Goal: Transaction & Acquisition: Book appointment/travel/reservation

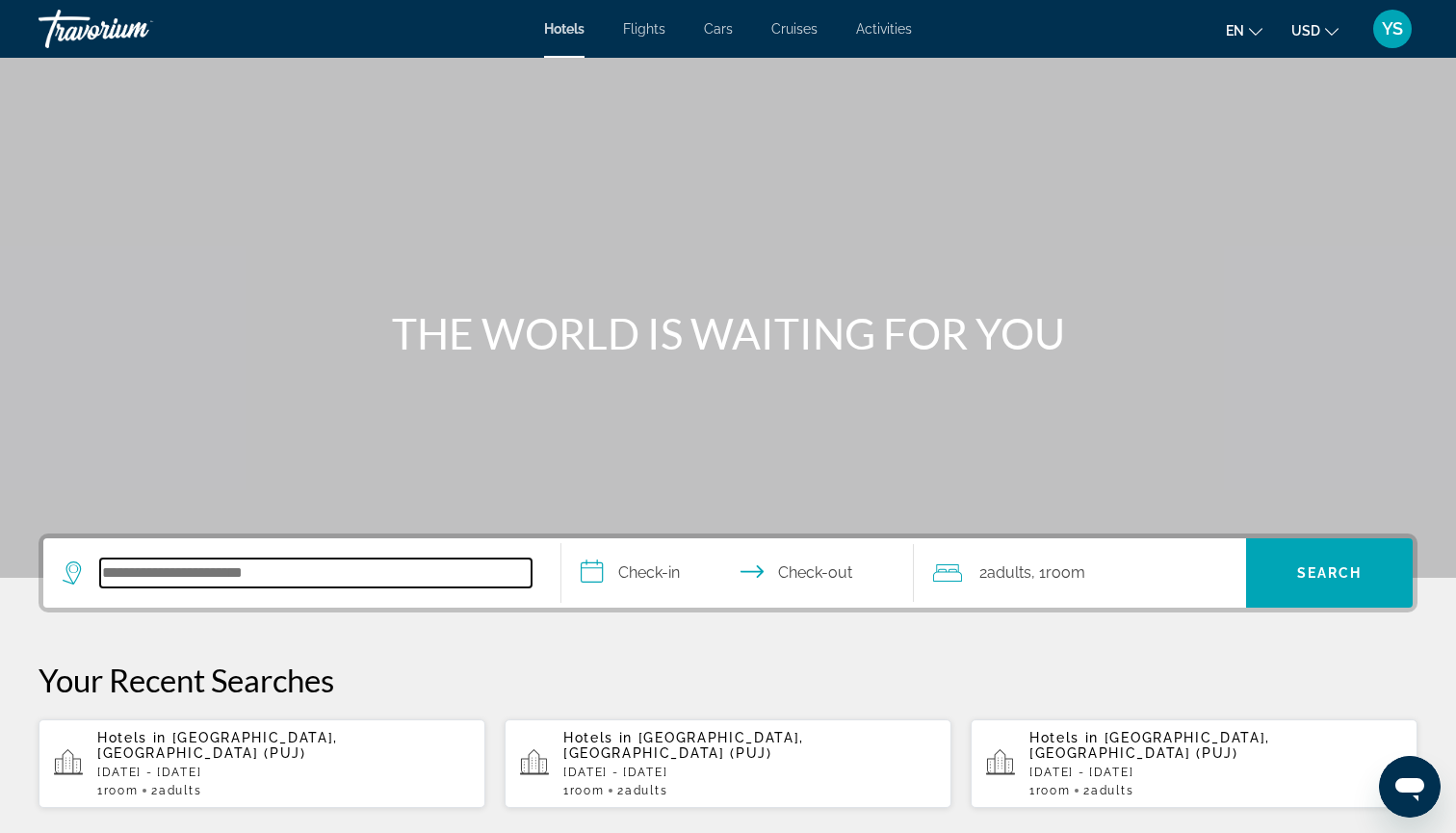
click at [226, 568] on input "Search hotel destination" at bounding box center [316, 573] width 432 height 29
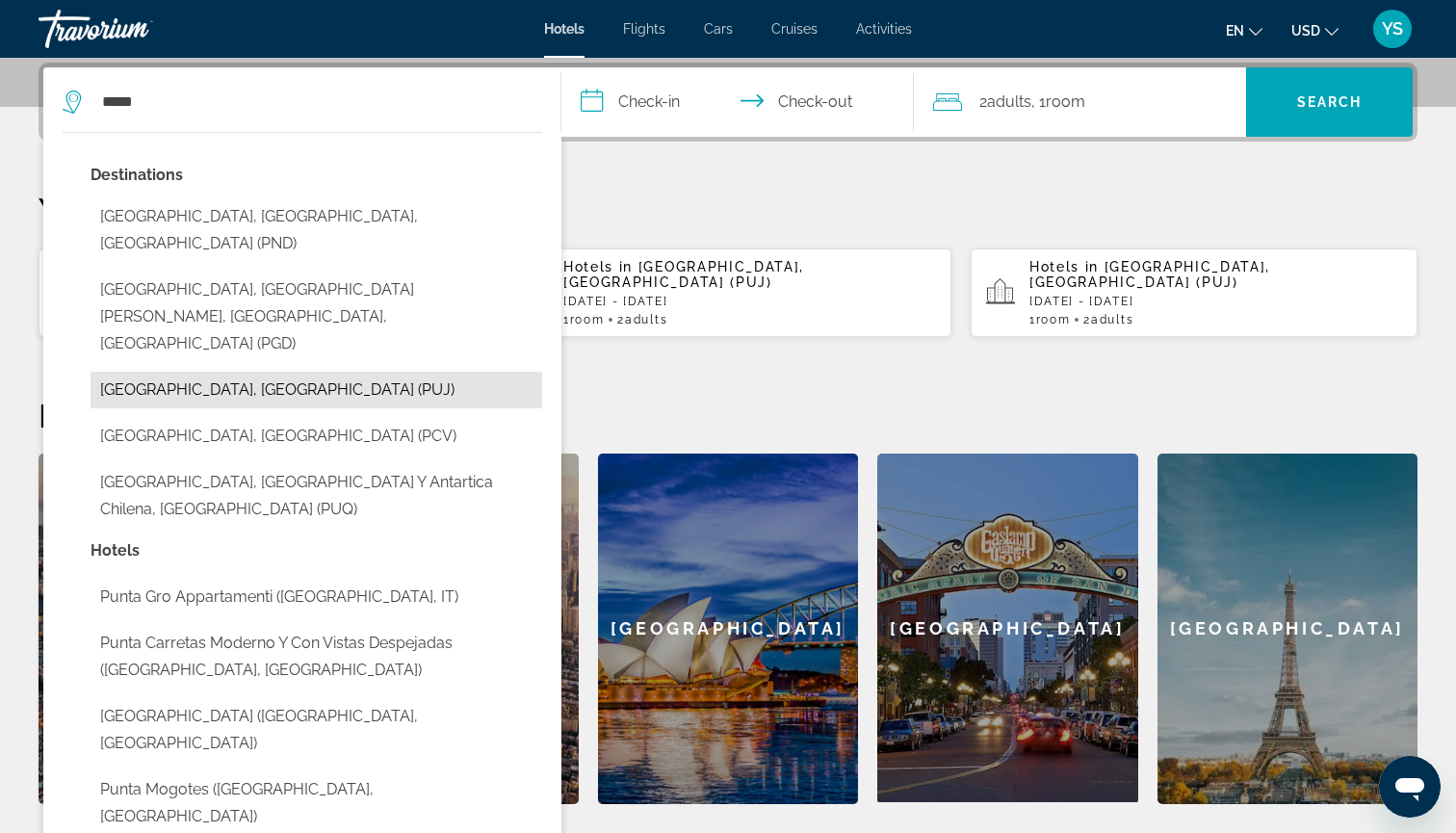
click at [259, 371] on button "[GEOGRAPHIC_DATA], [GEOGRAPHIC_DATA] (PUJ)" at bounding box center [316, 390] width 452 height 37
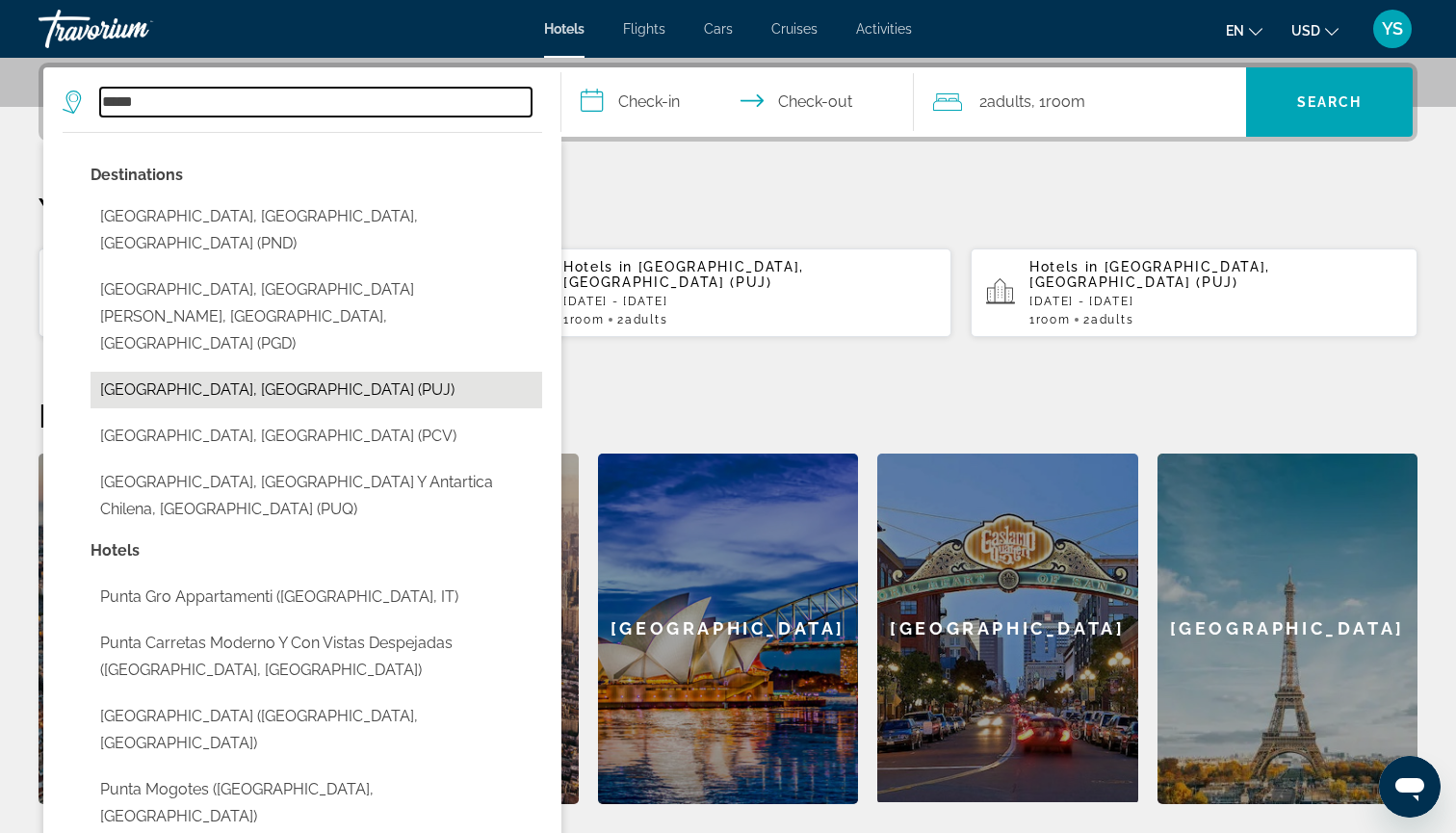
type input "**********"
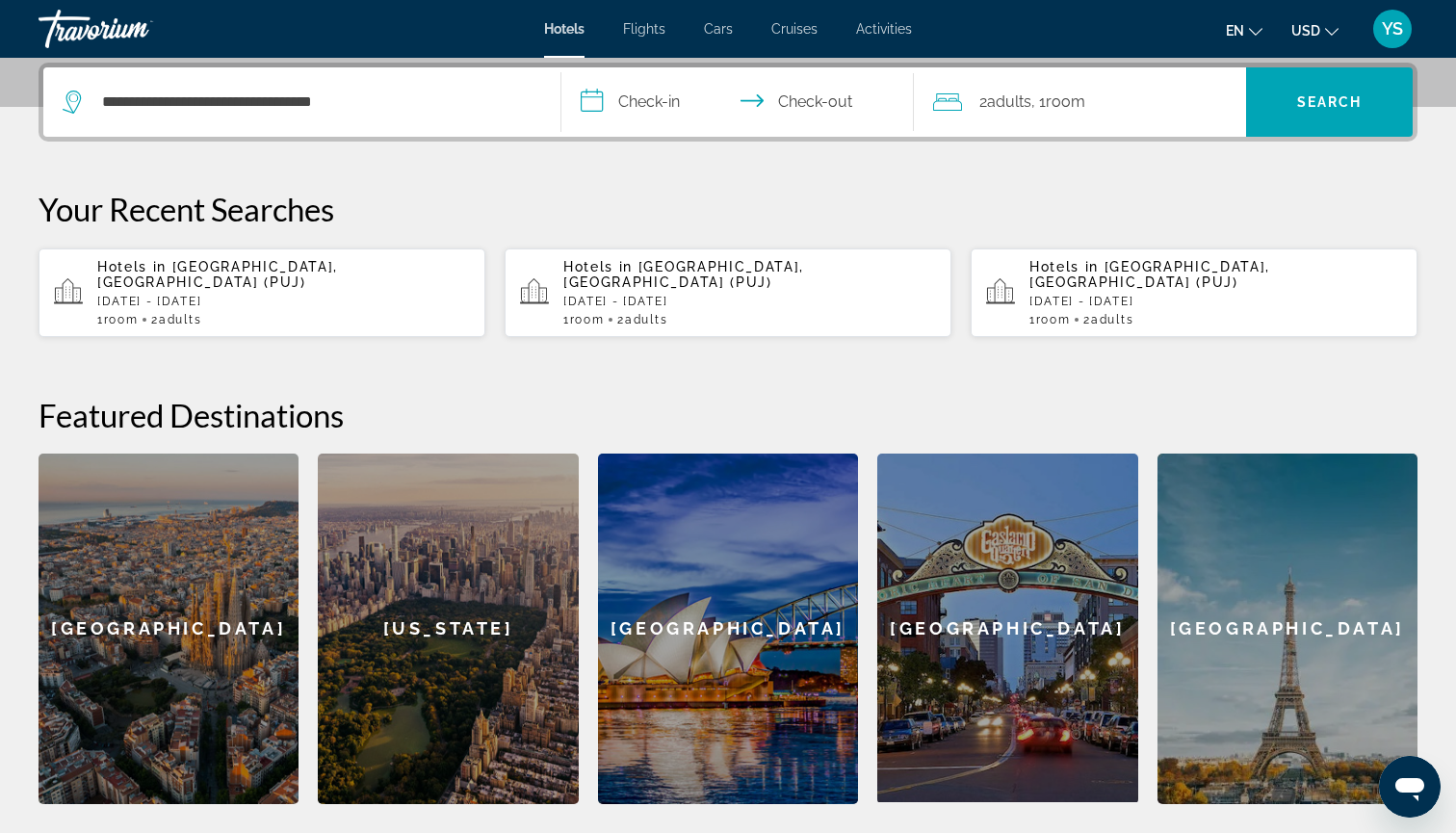
click at [646, 95] on input "**********" at bounding box center [742, 104] width 361 height 75
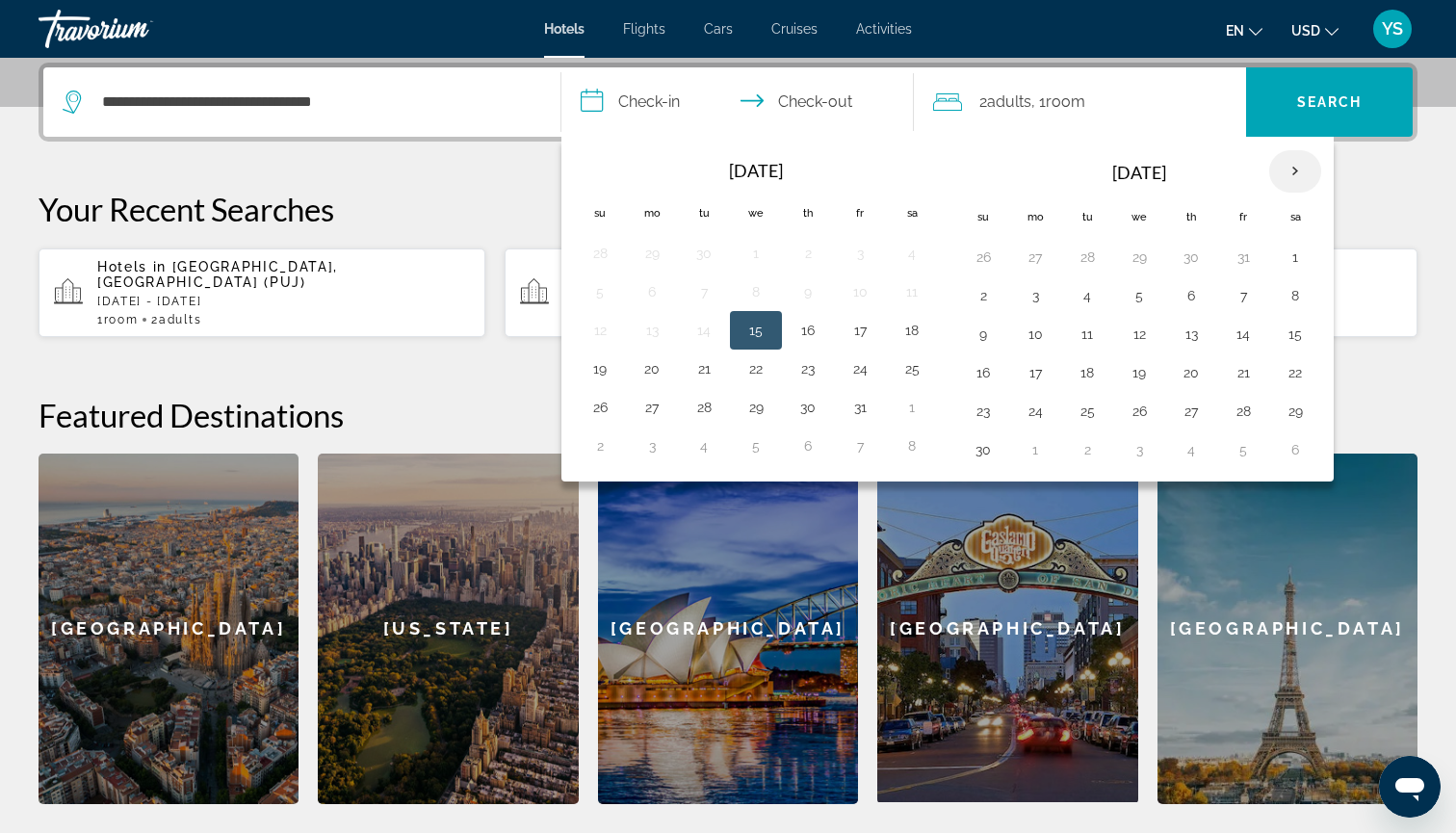
click at [1297, 175] on th "Next month" at bounding box center [1295, 172] width 52 height 43
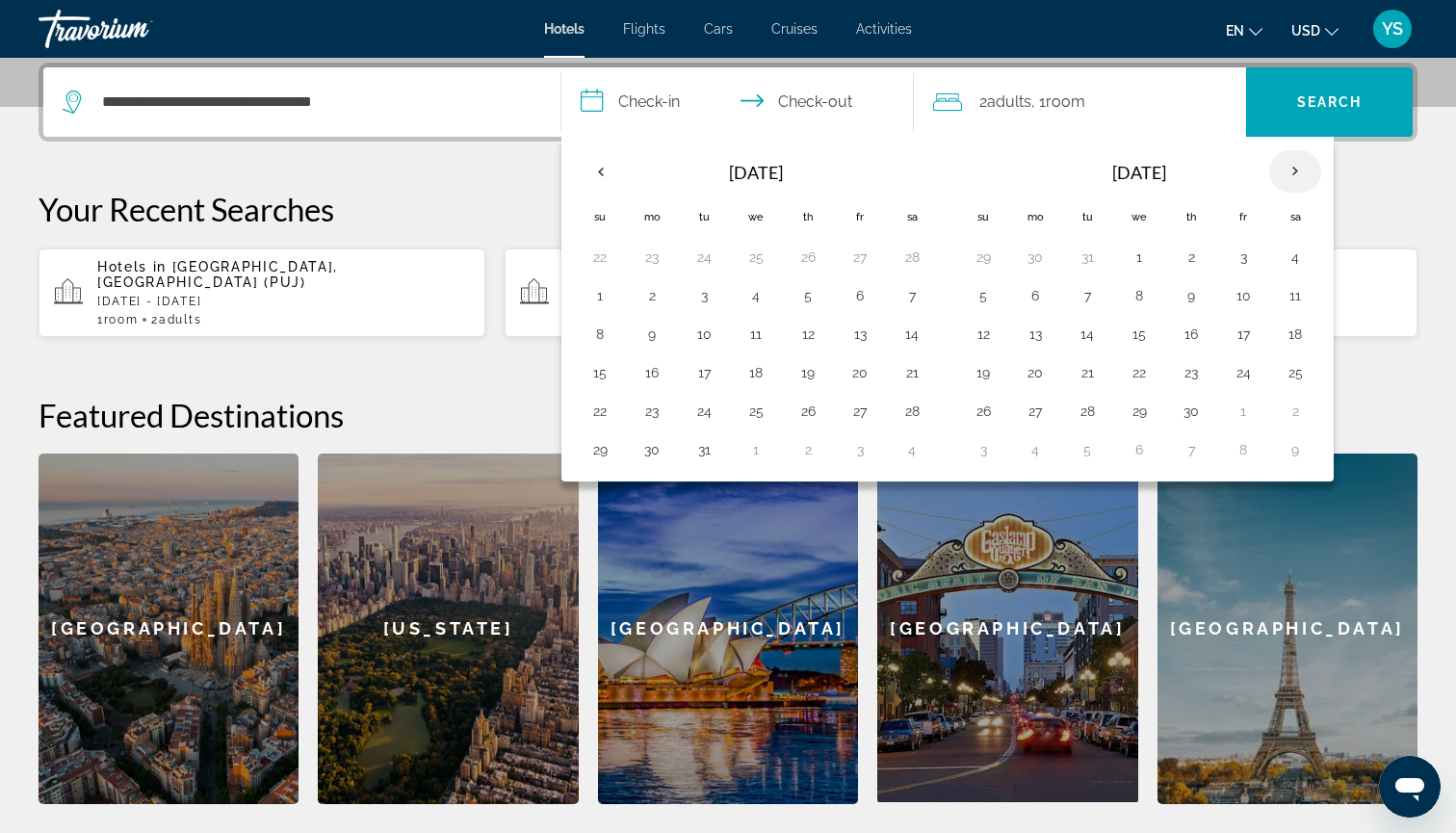
click at [1297, 175] on th "Next month" at bounding box center [1295, 172] width 52 height 43
click at [1239, 256] on button "3" at bounding box center [1243, 258] width 31 height 27
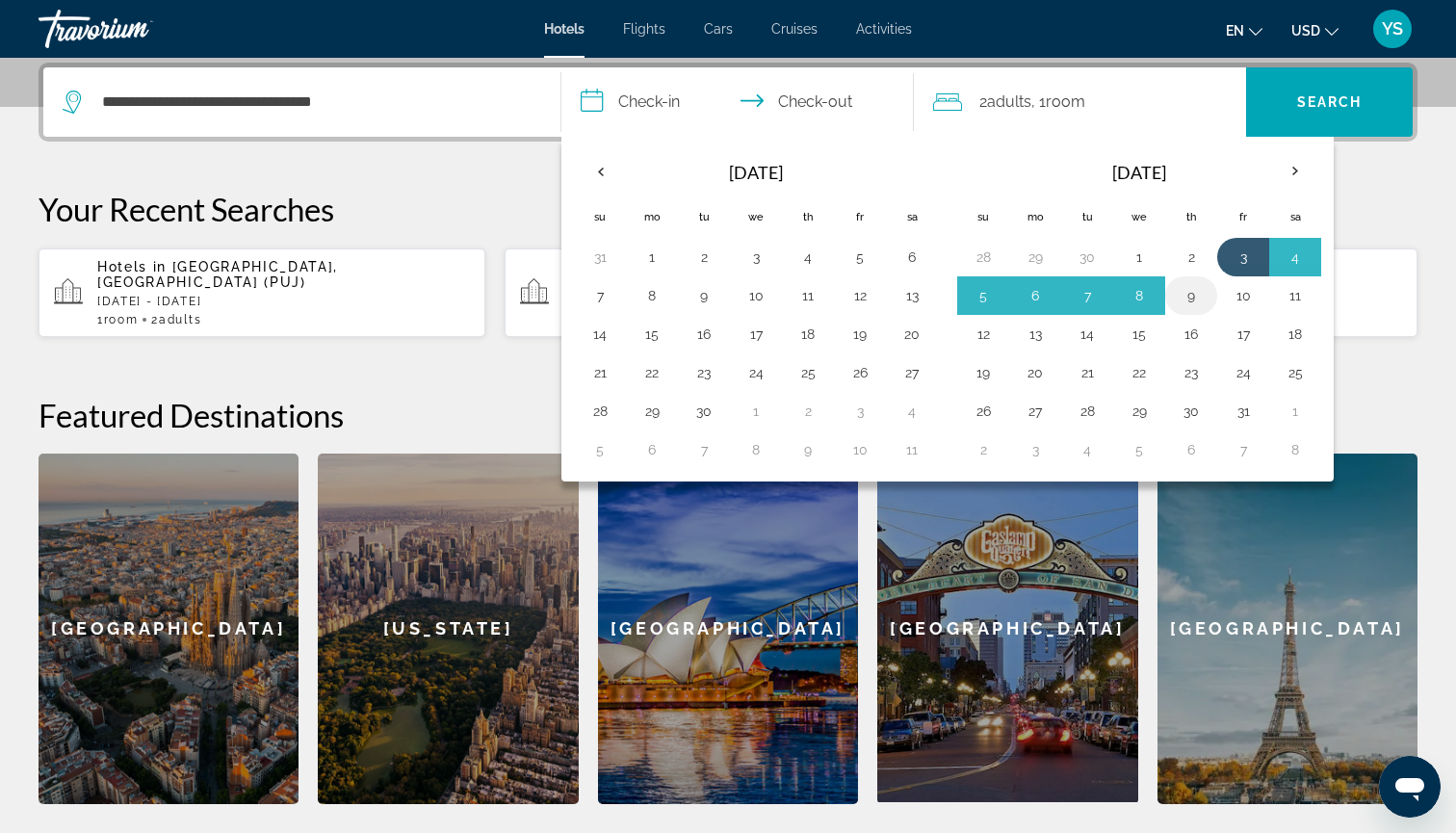
click at [1189, 291] on button "9" at bounding box center [1192, 295] width 31 height 27
type input "**********"
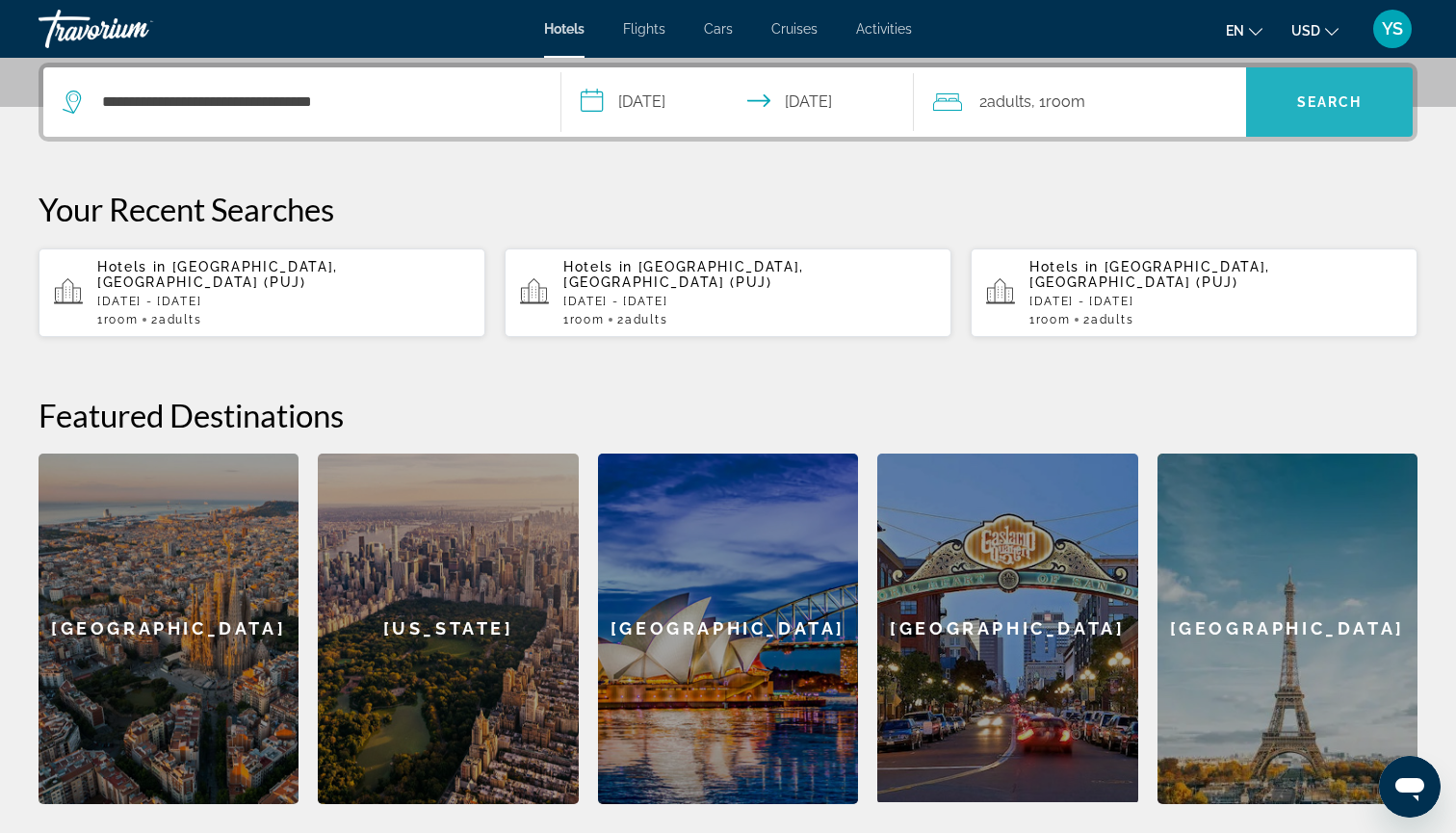
click at [1312, 107] on span "Search" at bounding box center [1329, 102] width 65 height 16
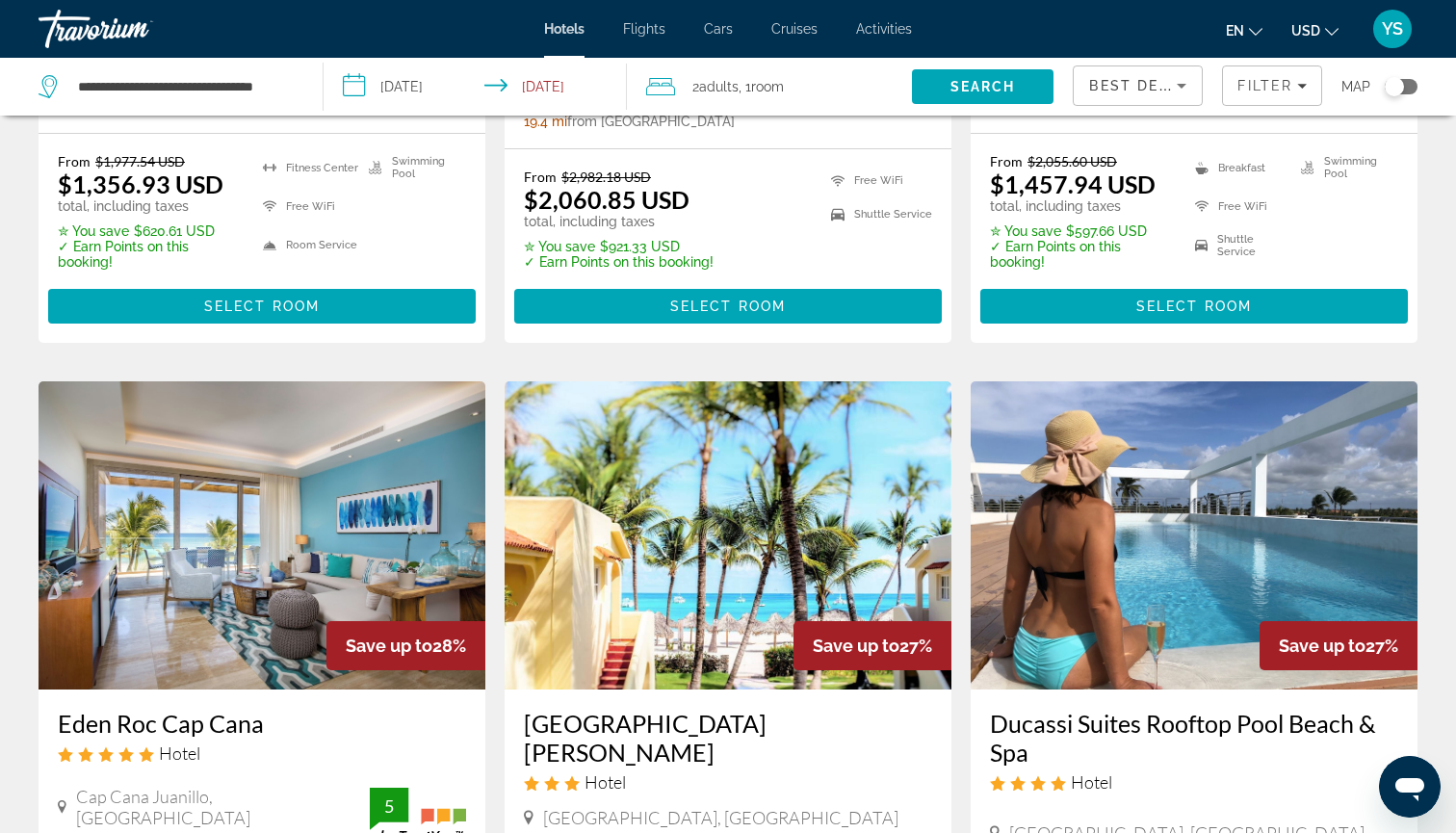
scroll to position [2084, 0]
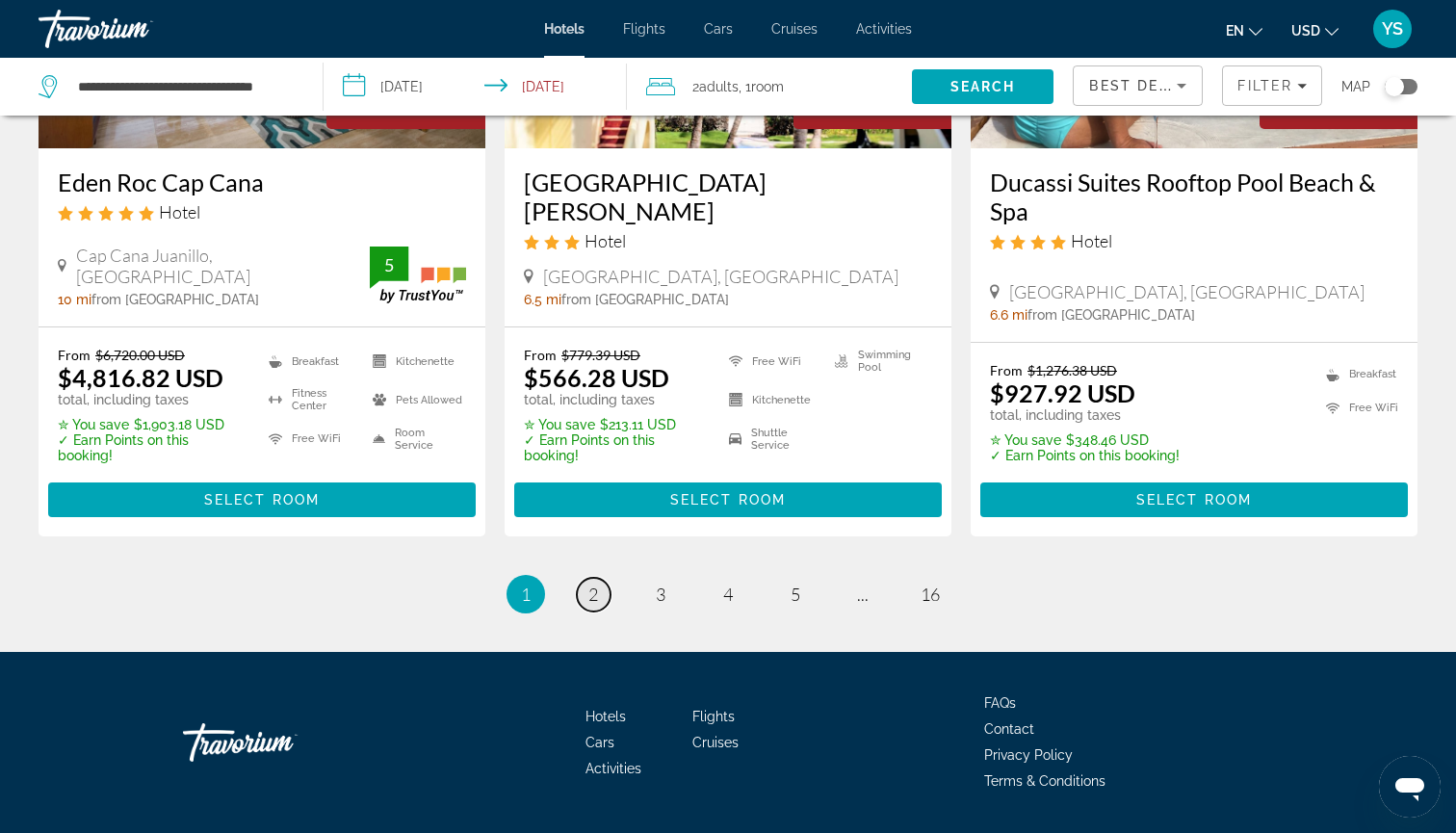
click at [586, 577] on link "page 2" at bounding box center [593, 594] width 34 height 34
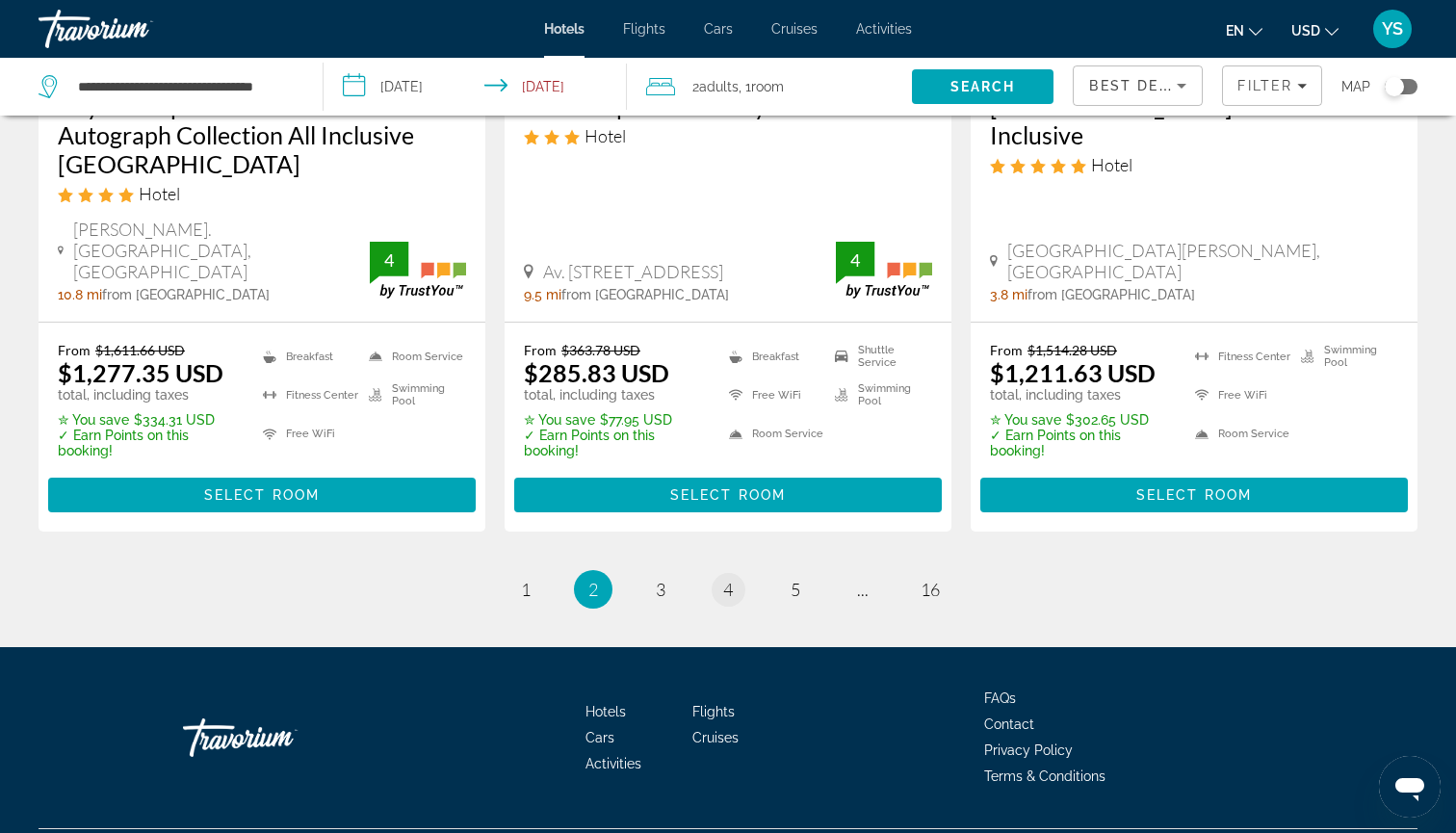
scroll to position [2801, 0]
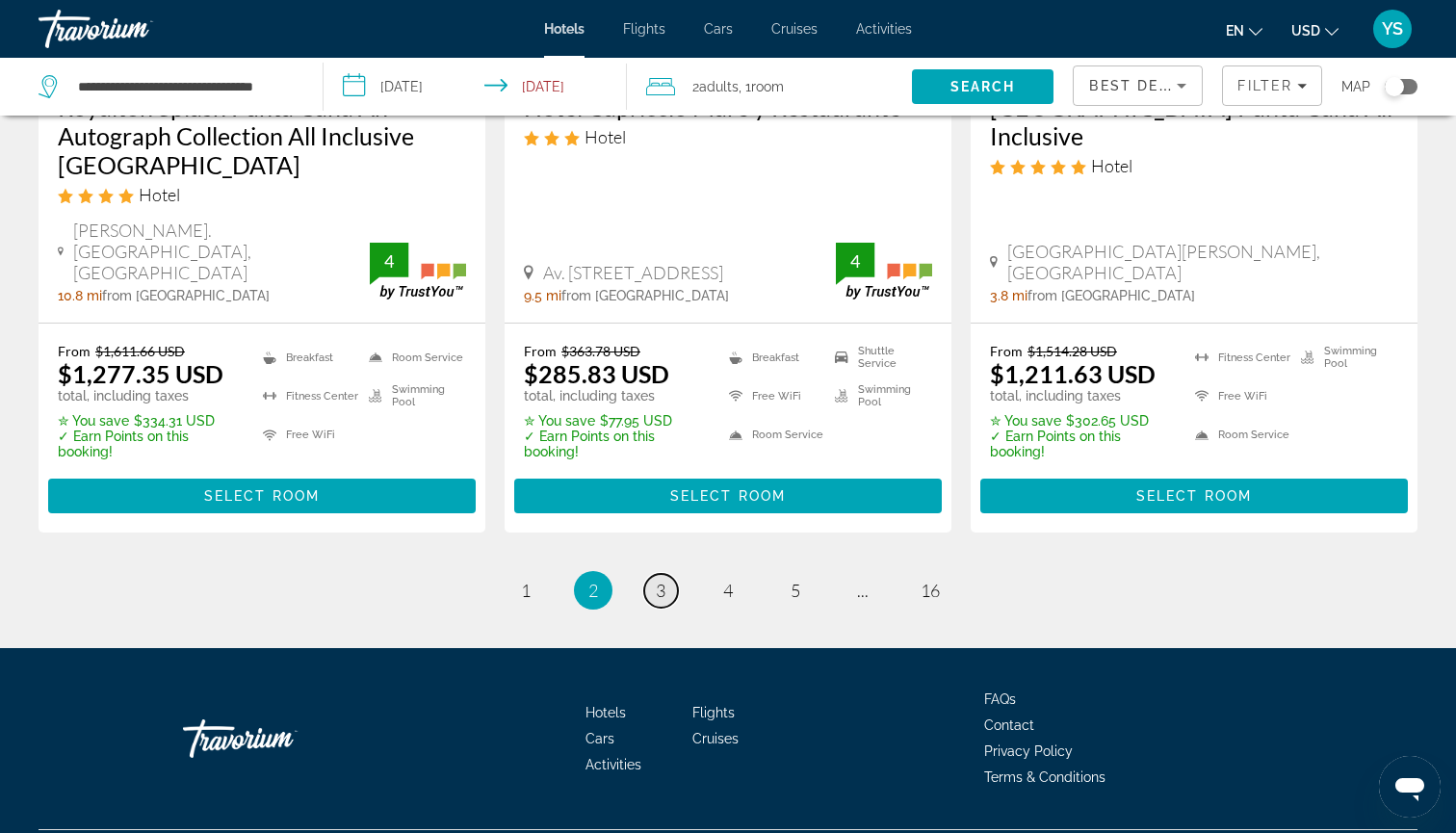
click at [658, 579] on span "3" at bounding box center [661, 590] width 10 height 21
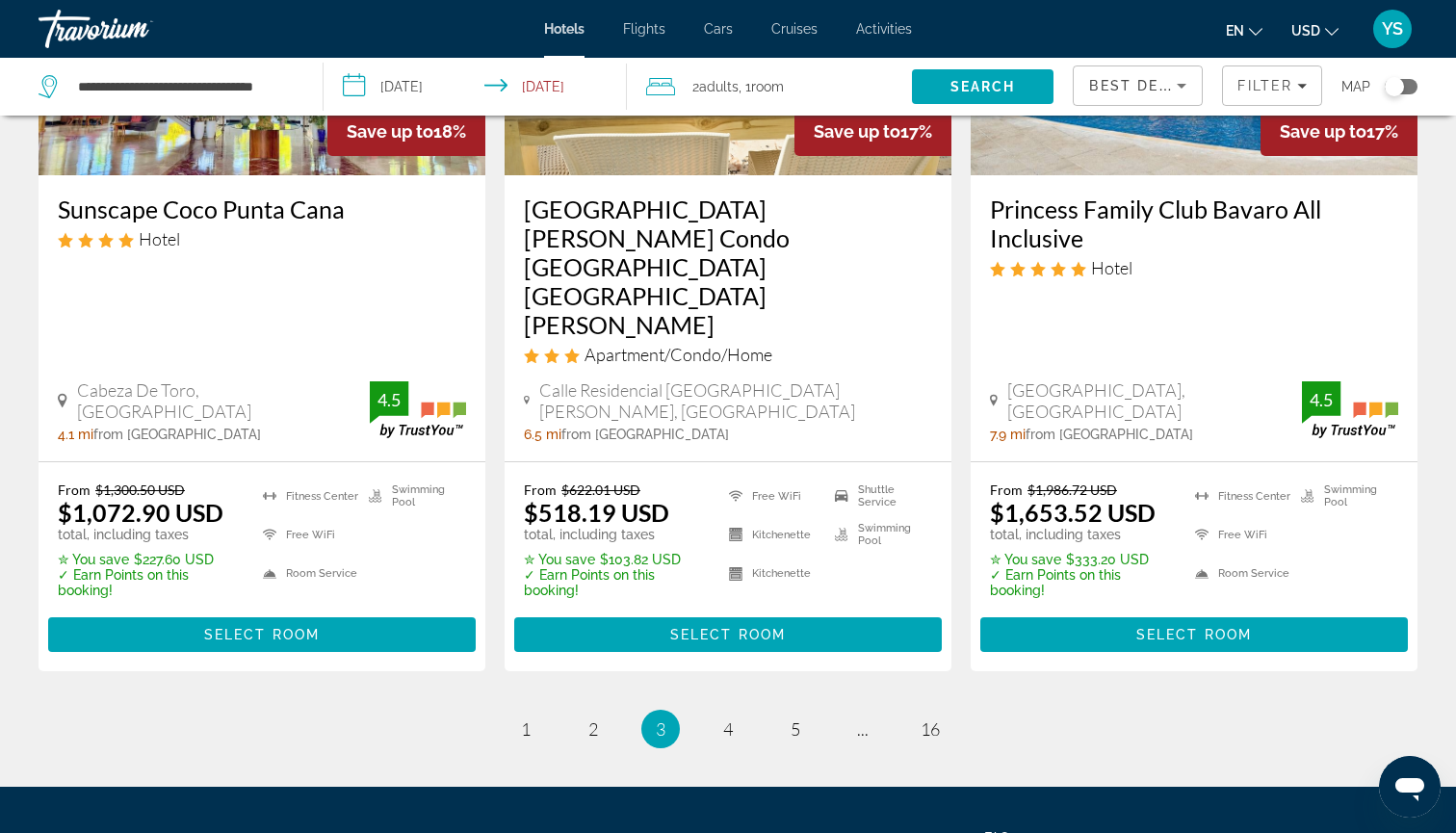
scroll to position [2581, 0]
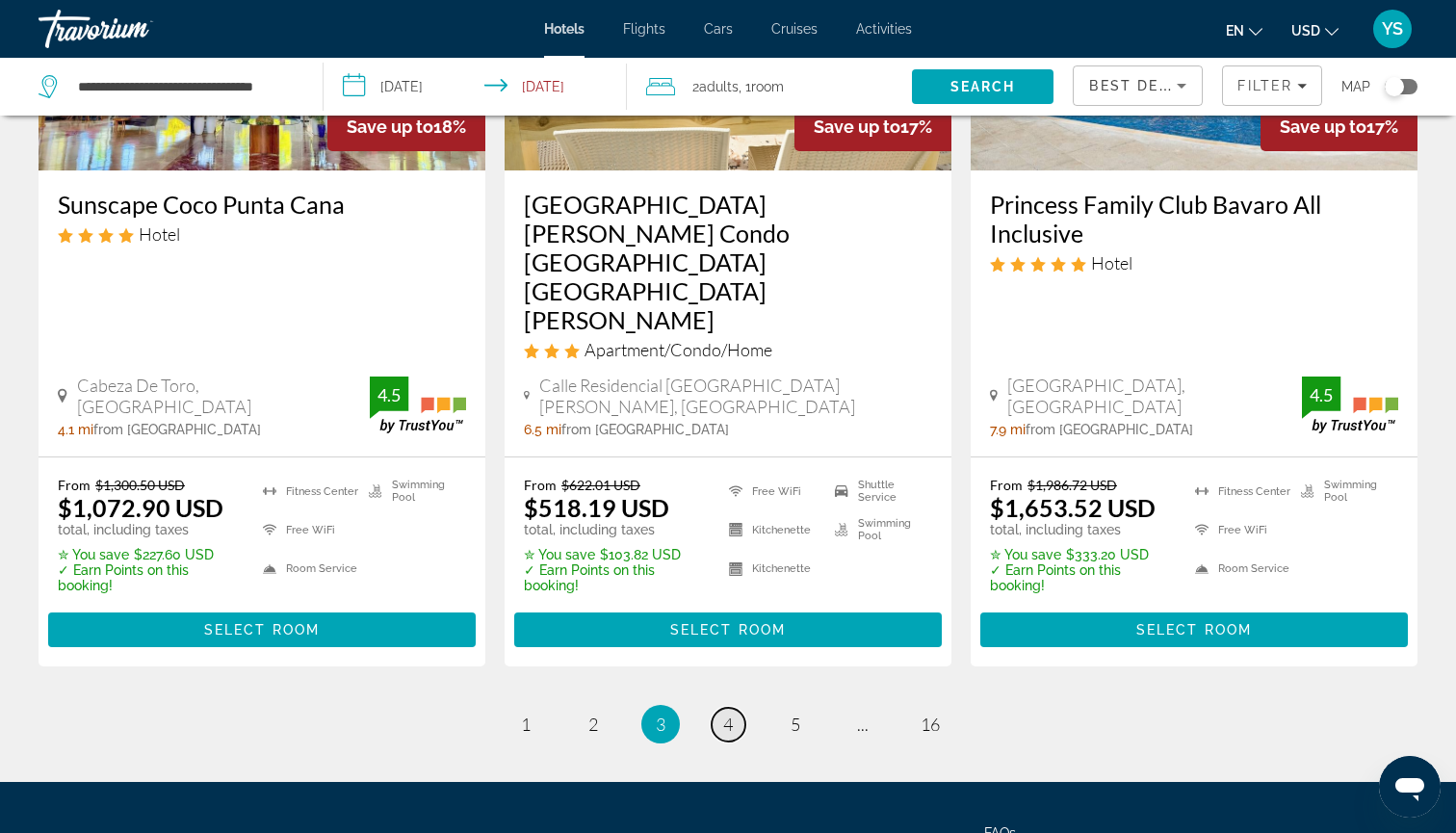
click at [723, 713] on span "4" at bounding box center [728, 724] width 10 height 21
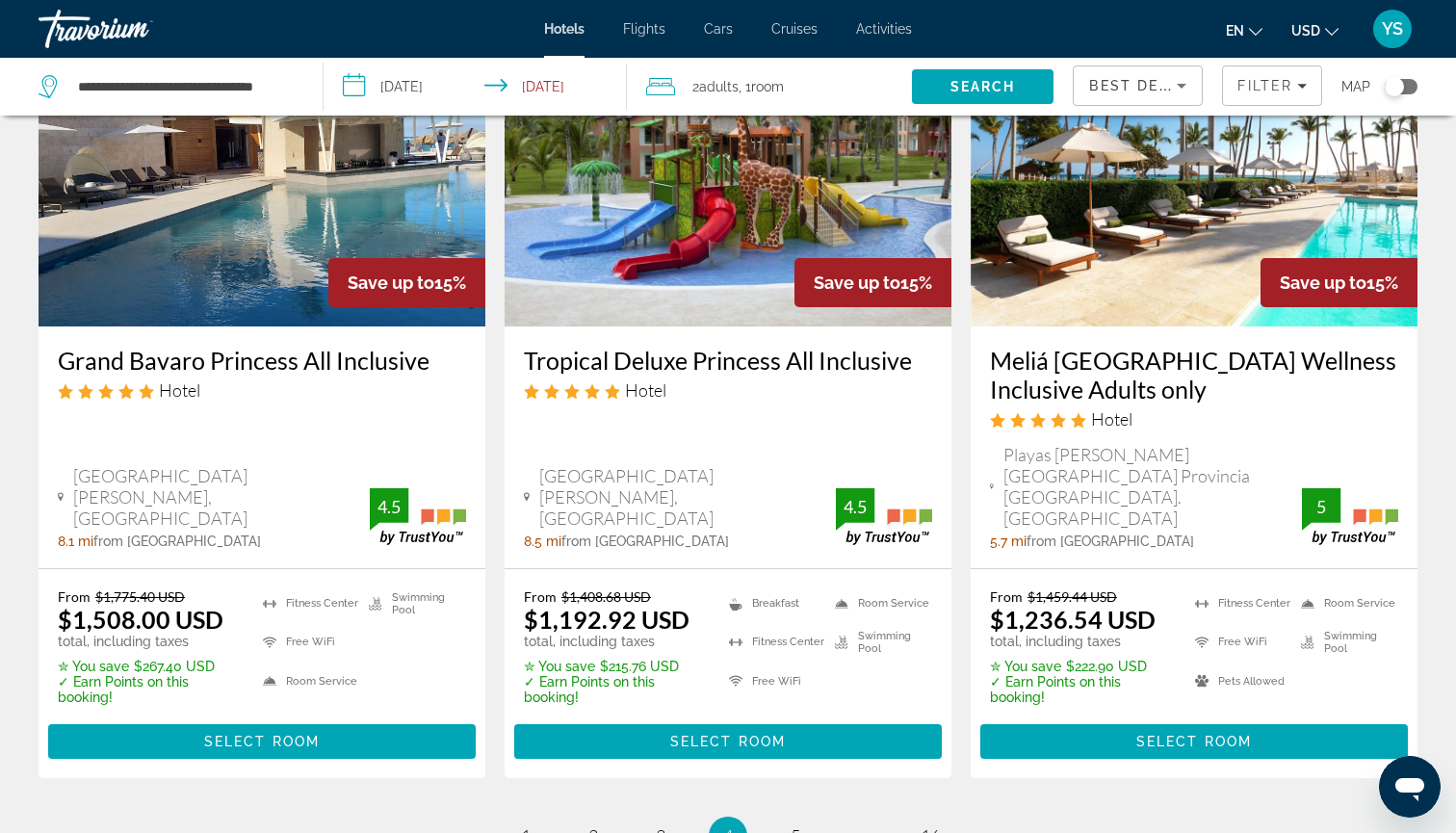
scroll to position [2578, 0]
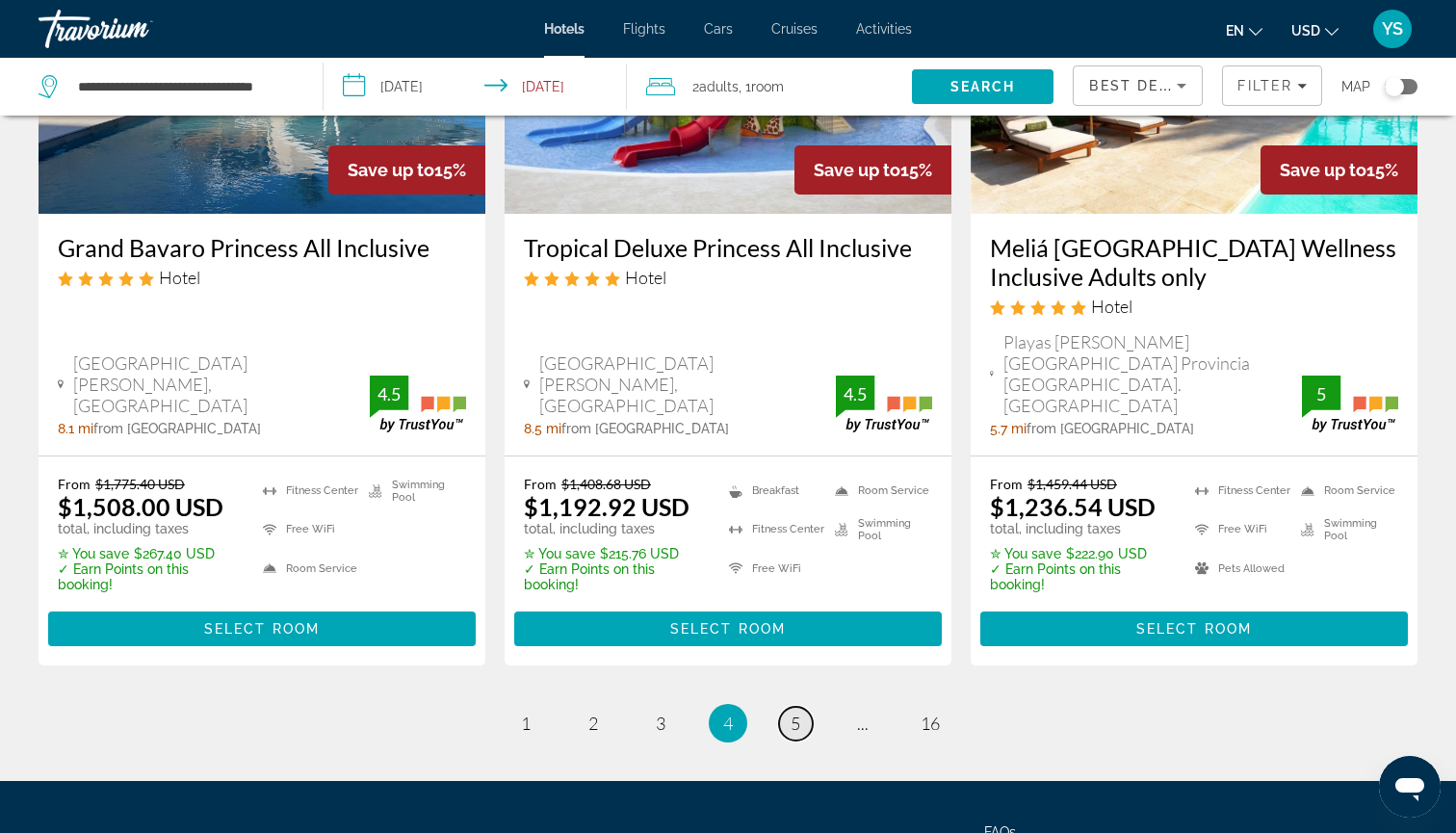
click at [796, 712] on span "5" at bounding box center [795, 723] width 10 height 21
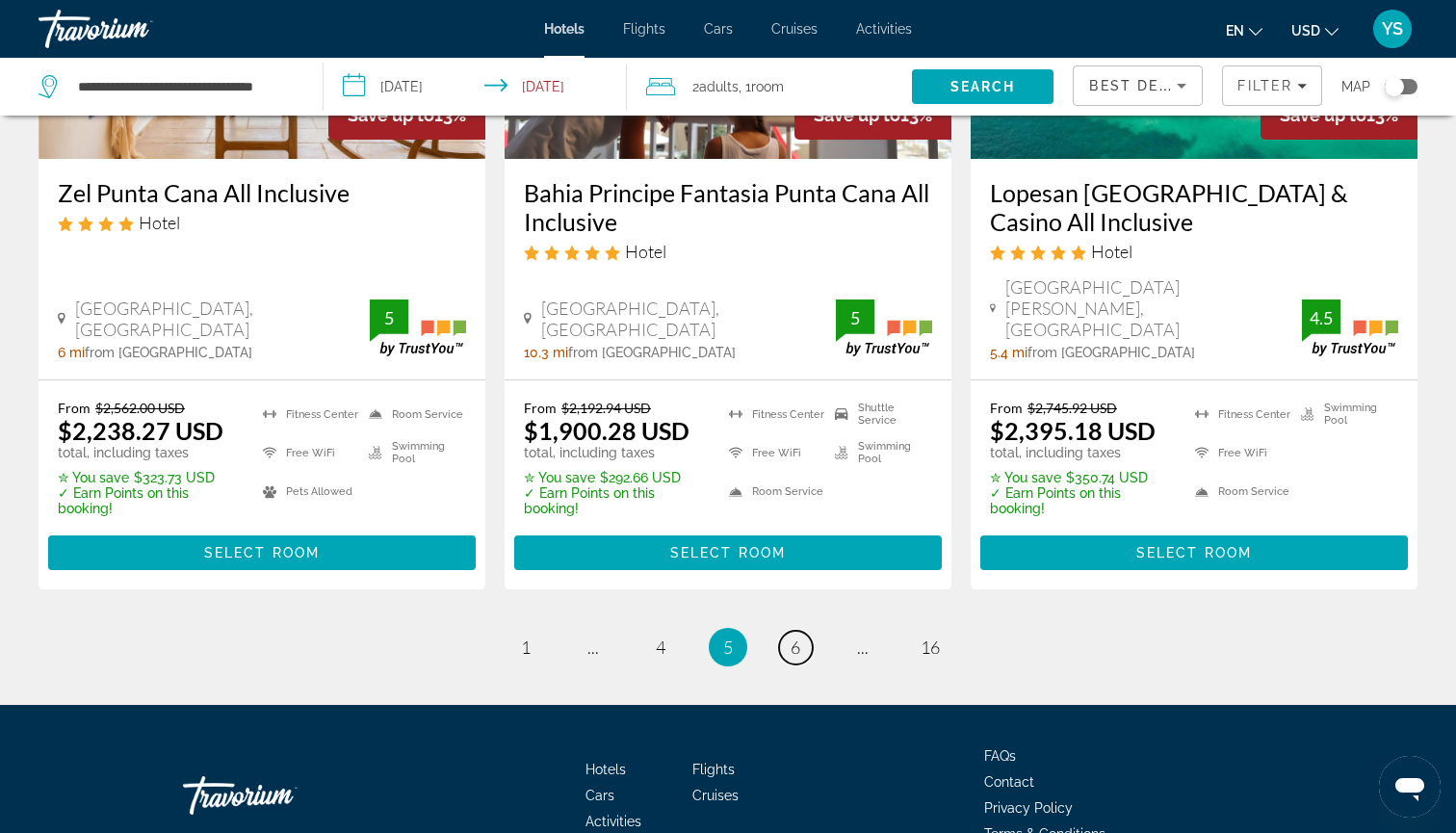
scroll to position [2684, 0]
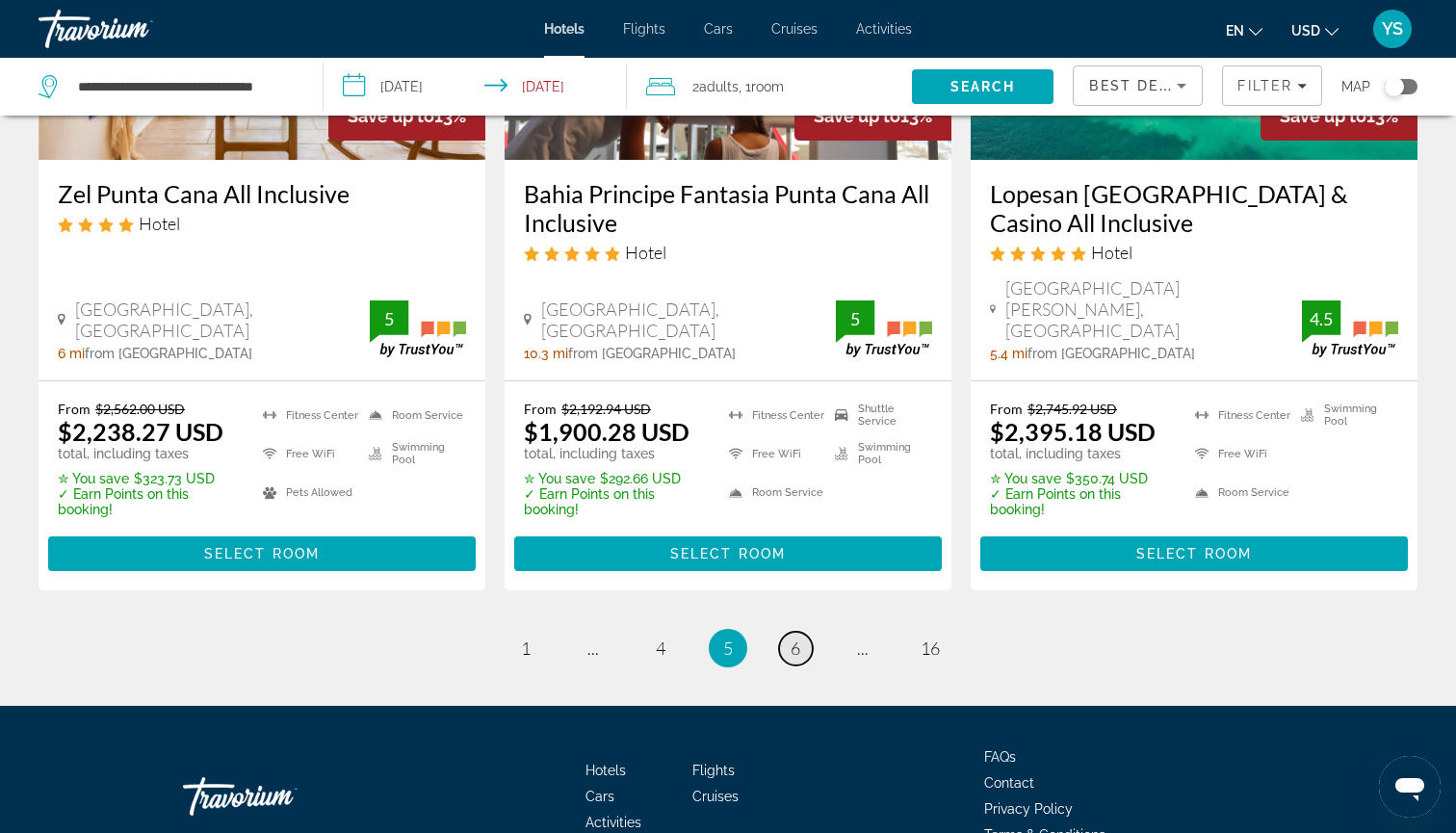
click at [791, 638] on span "6" at bounding box center [795, 648] width 10 height 21
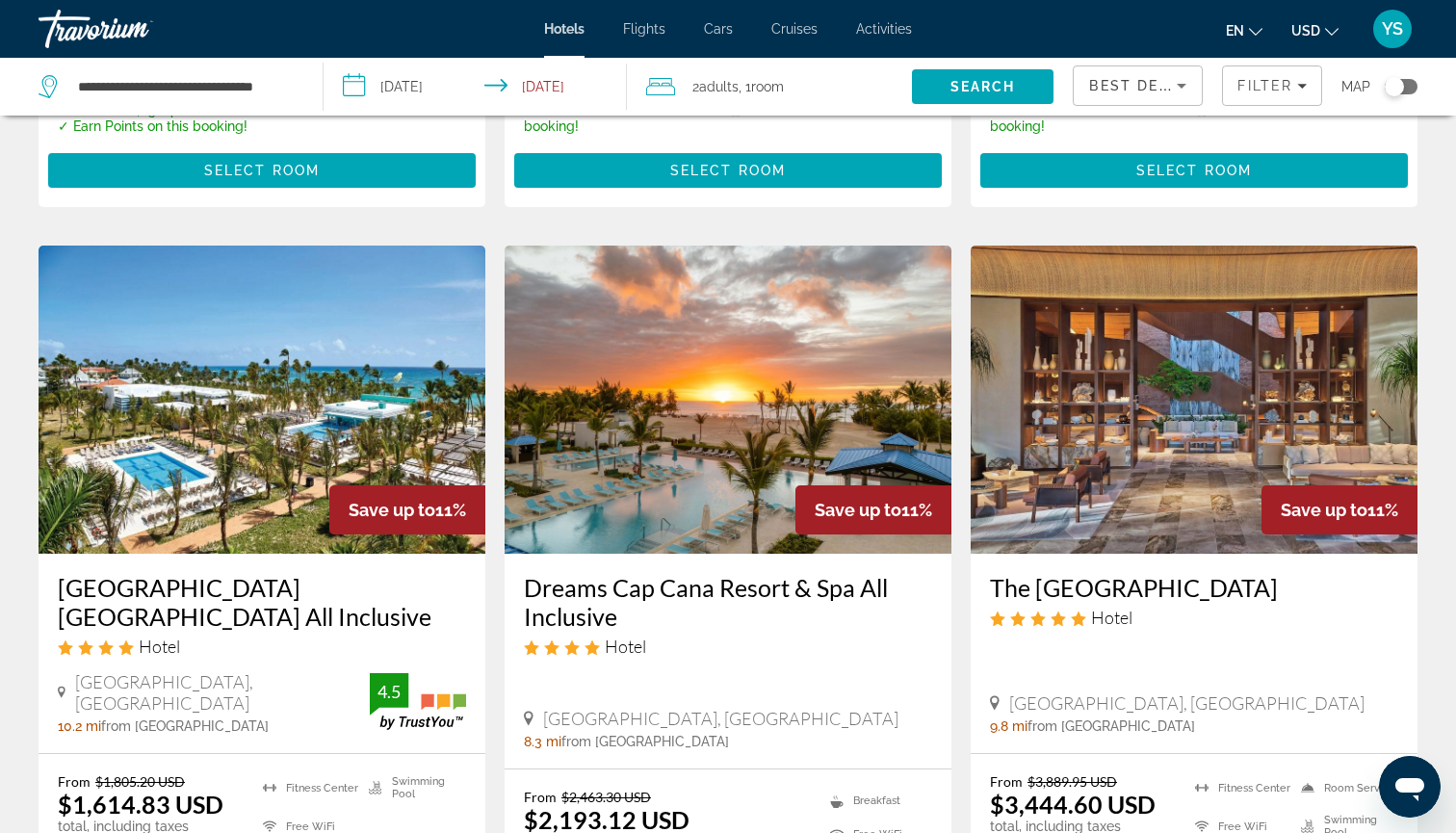
scroll to position [2308, 0]
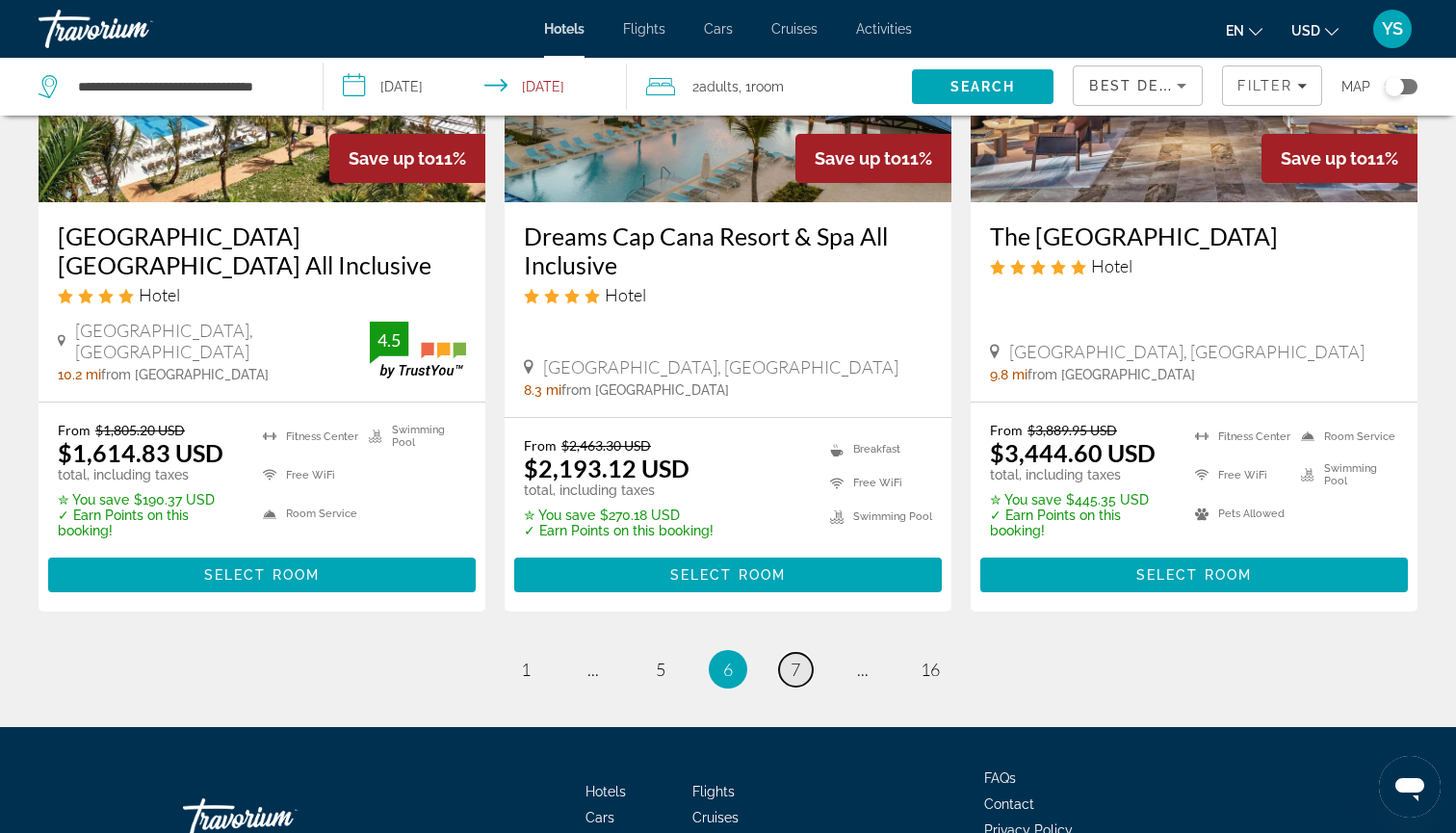
click at [793, 659] on span "7" at bounding box center [795, 670] width 10 height 21
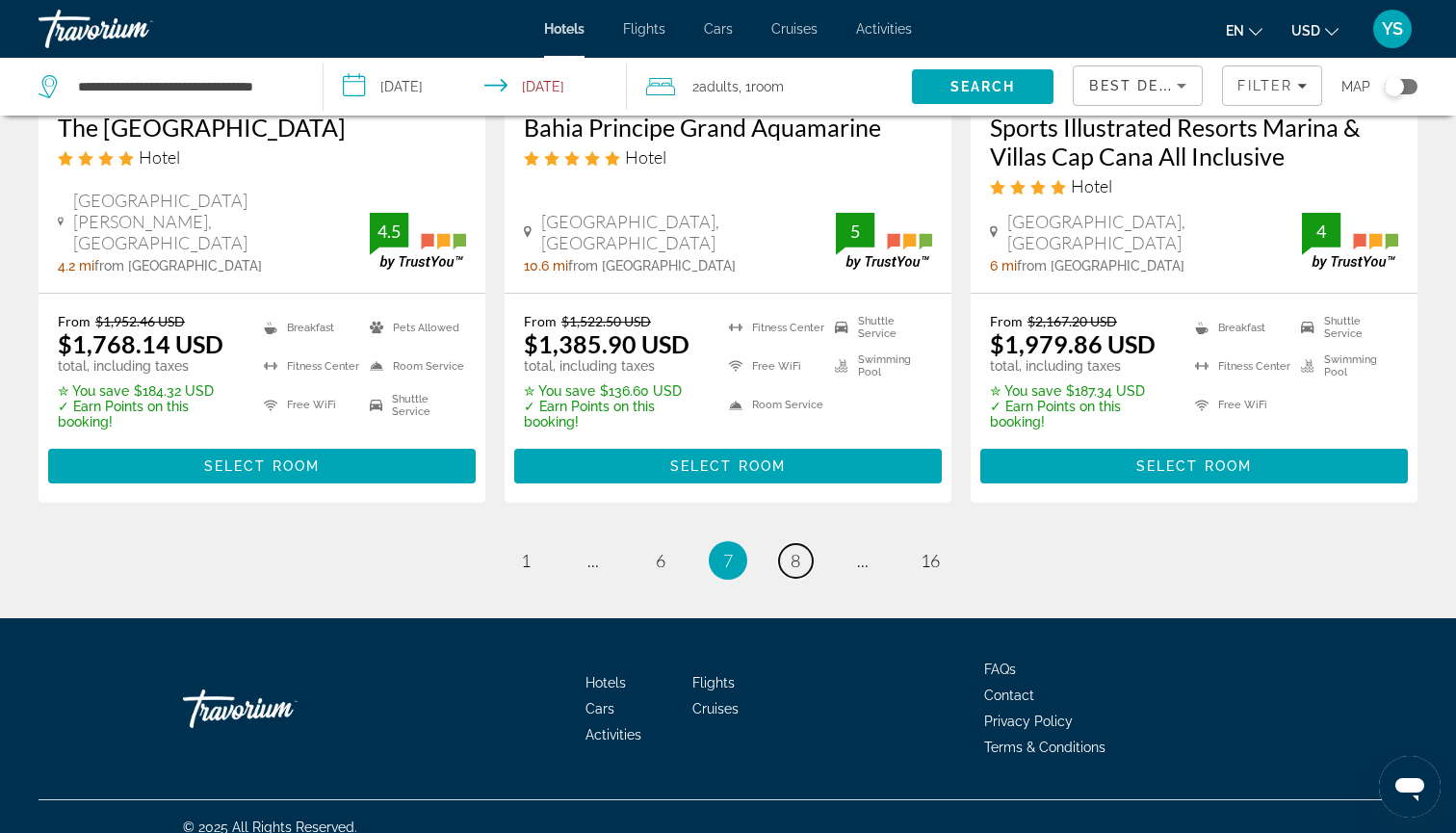
scroll to position [2686, 0]
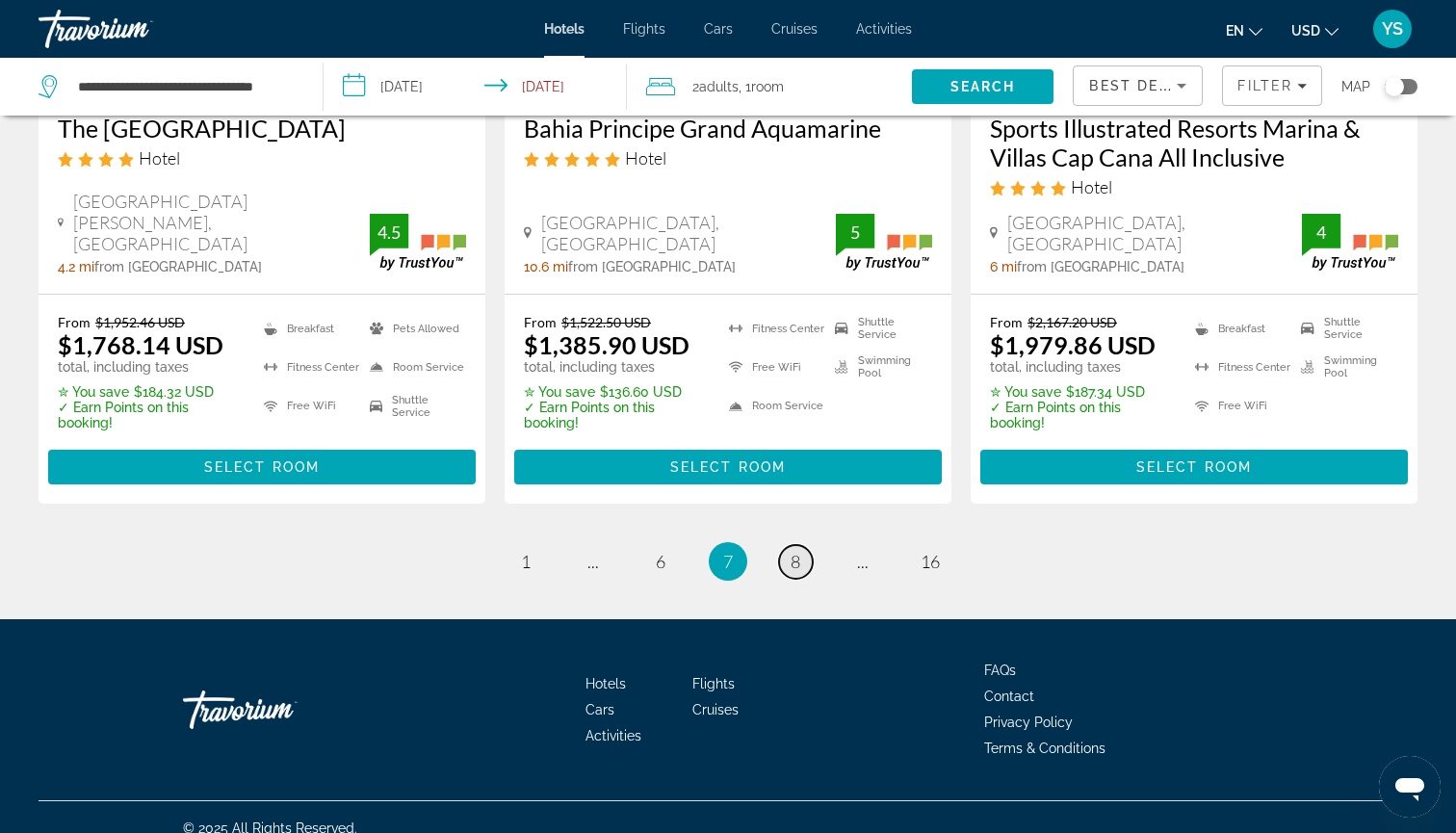
click at [798, 551] on span "8" at bounding box center [795, 562] width 10 height 21
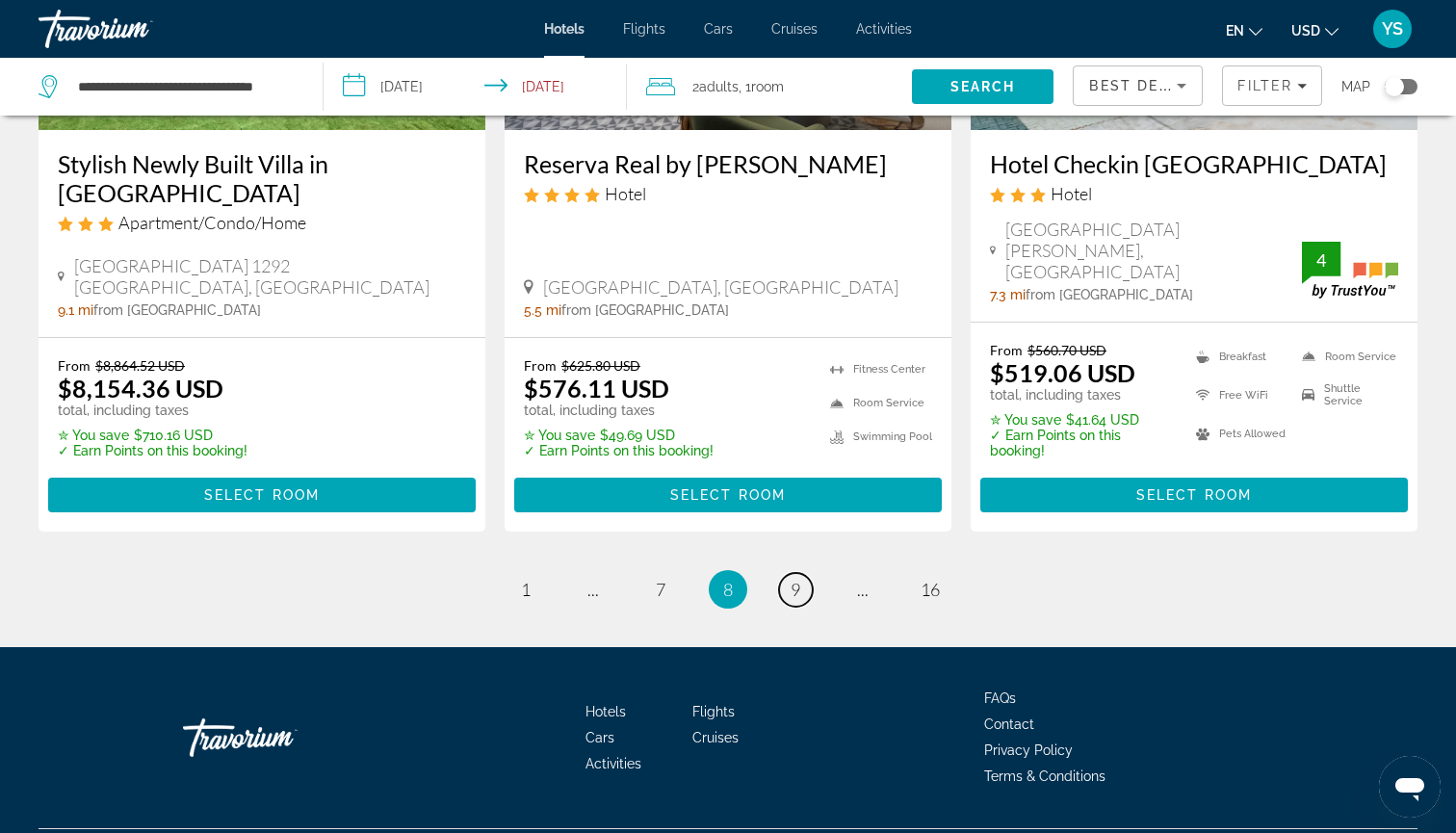
scroll to position [2556, 0]
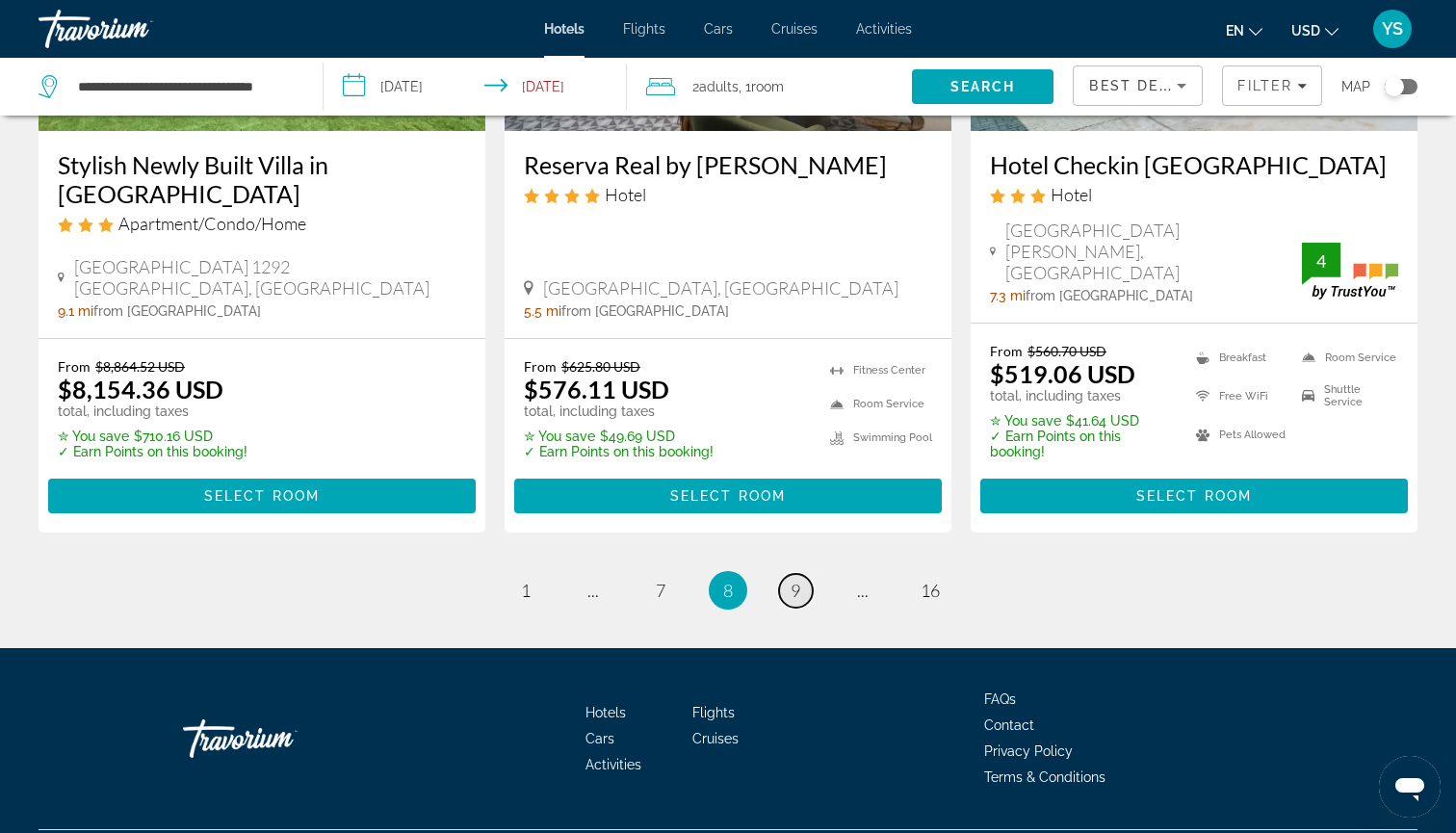
click at [797, 579] on span "9" at bounding box center [795, 590] width 10 height 21
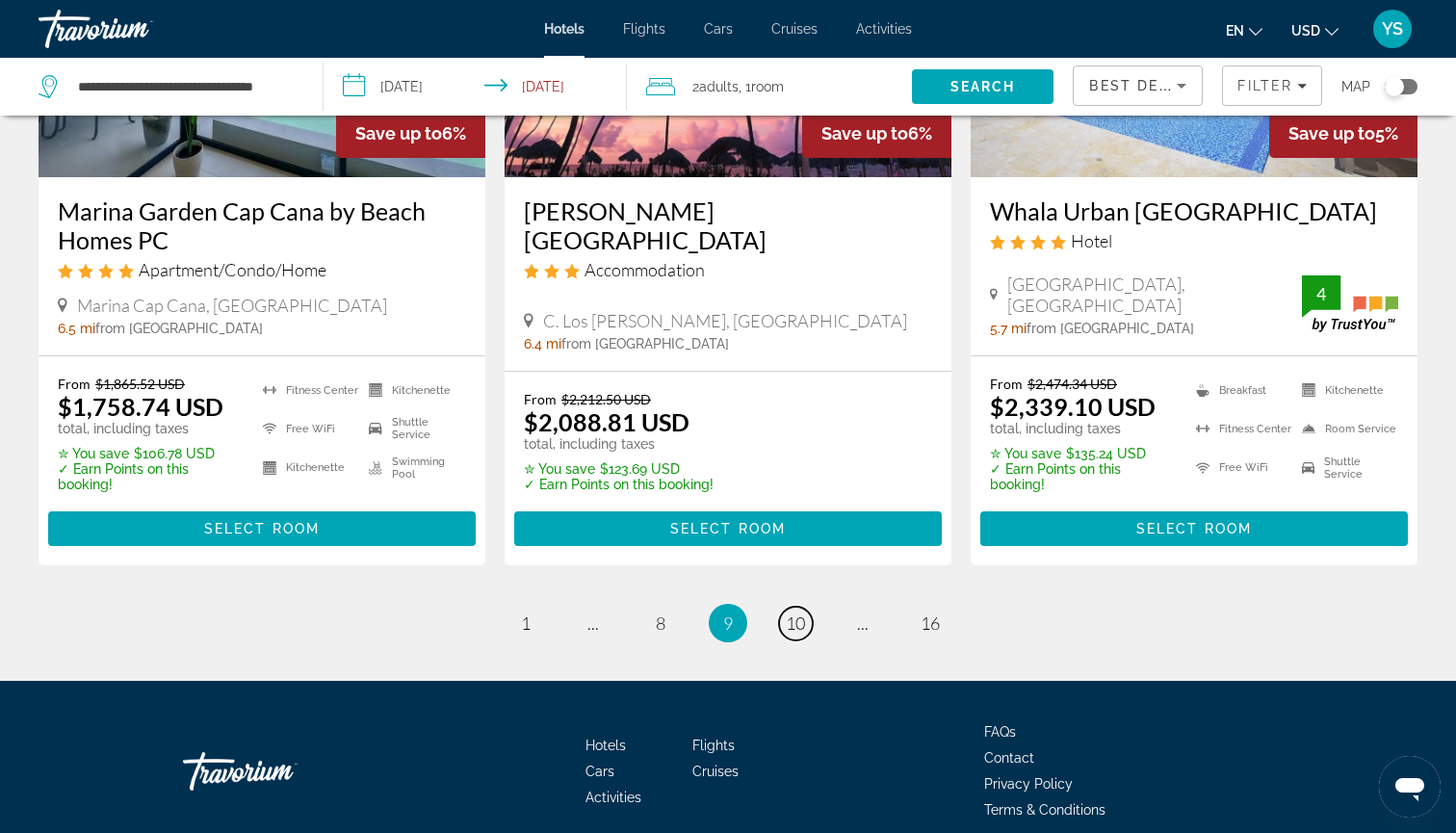
scroll to position [2576, 0]
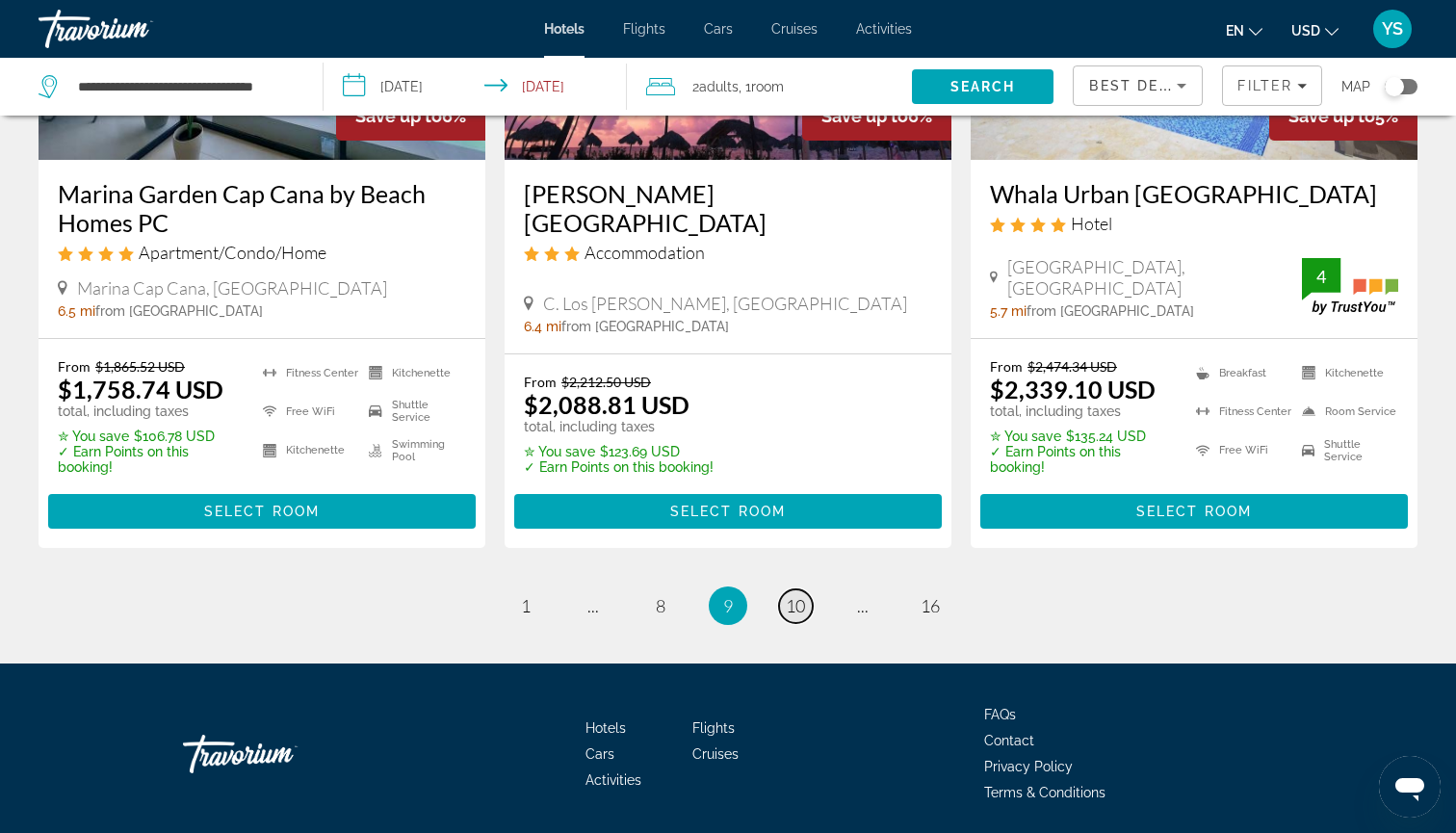
click at [799, 595] on span "10" at bounding box center [795, 606] width 19 height 21
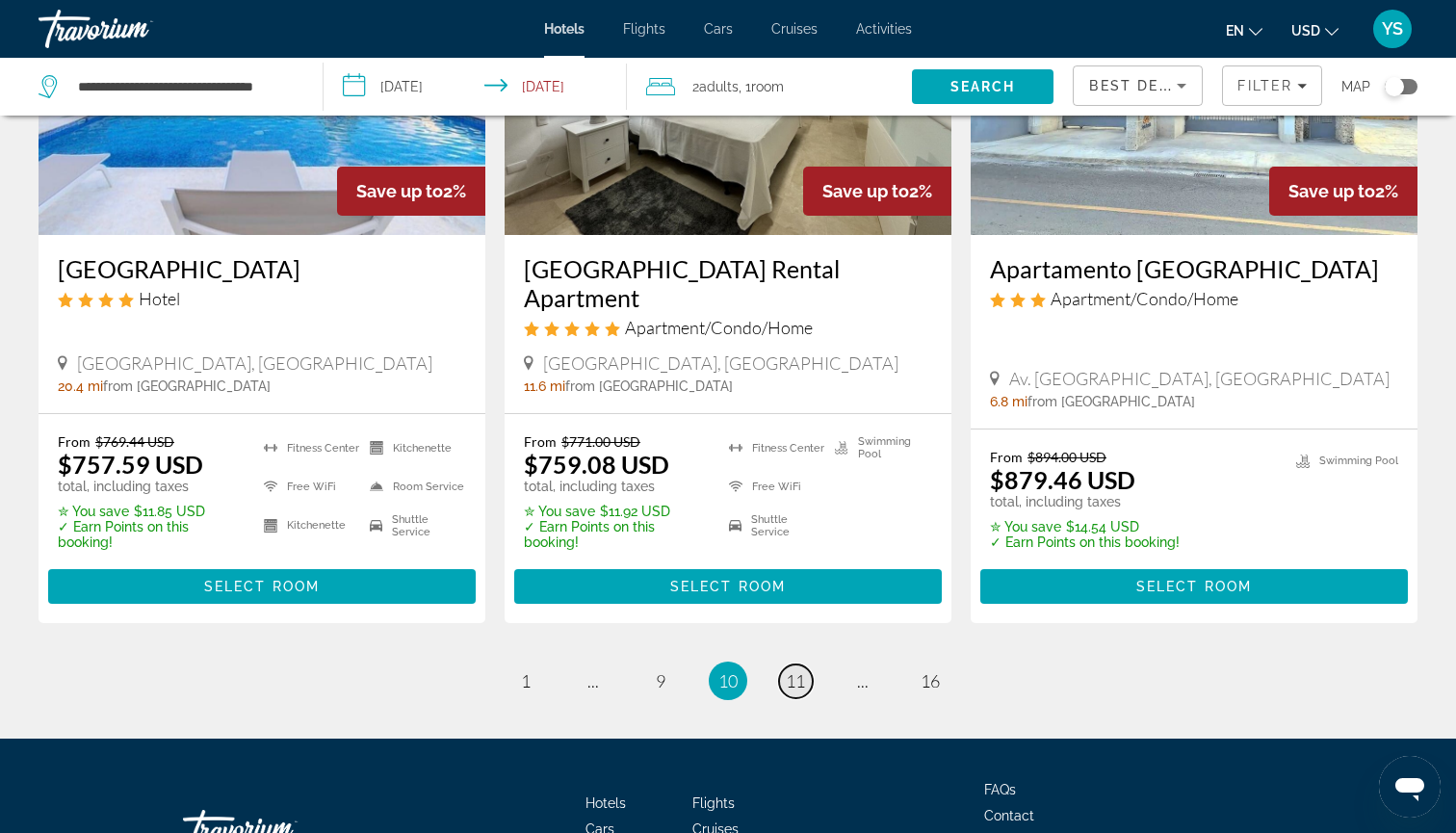
click at [785, 665] on link "page 11" at bounding box center [795, 681] width 34 height 34
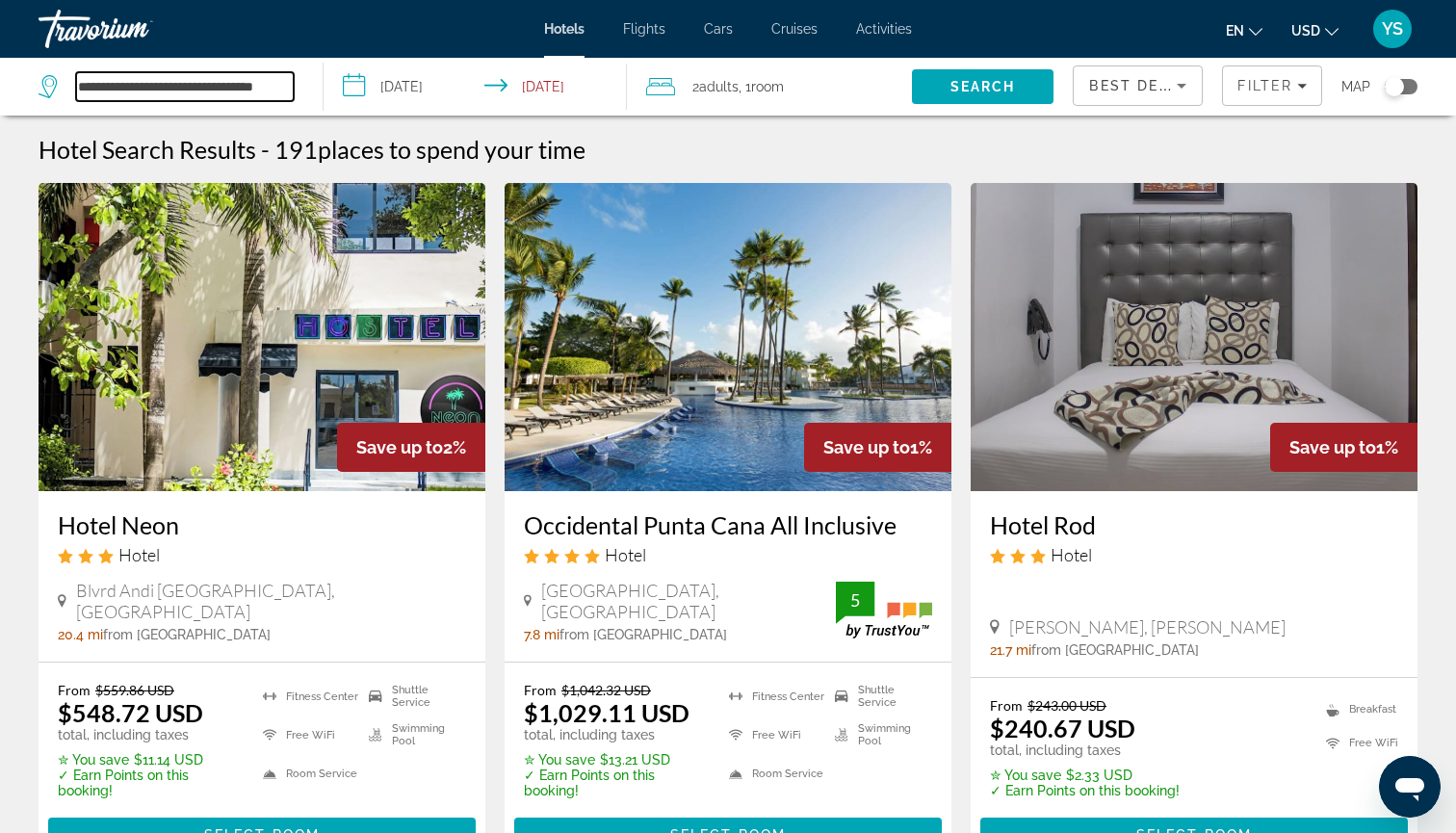
click at [223, 89] on input "**********" at bounding box center [185, 87] width 218 height 29
type input "**********"
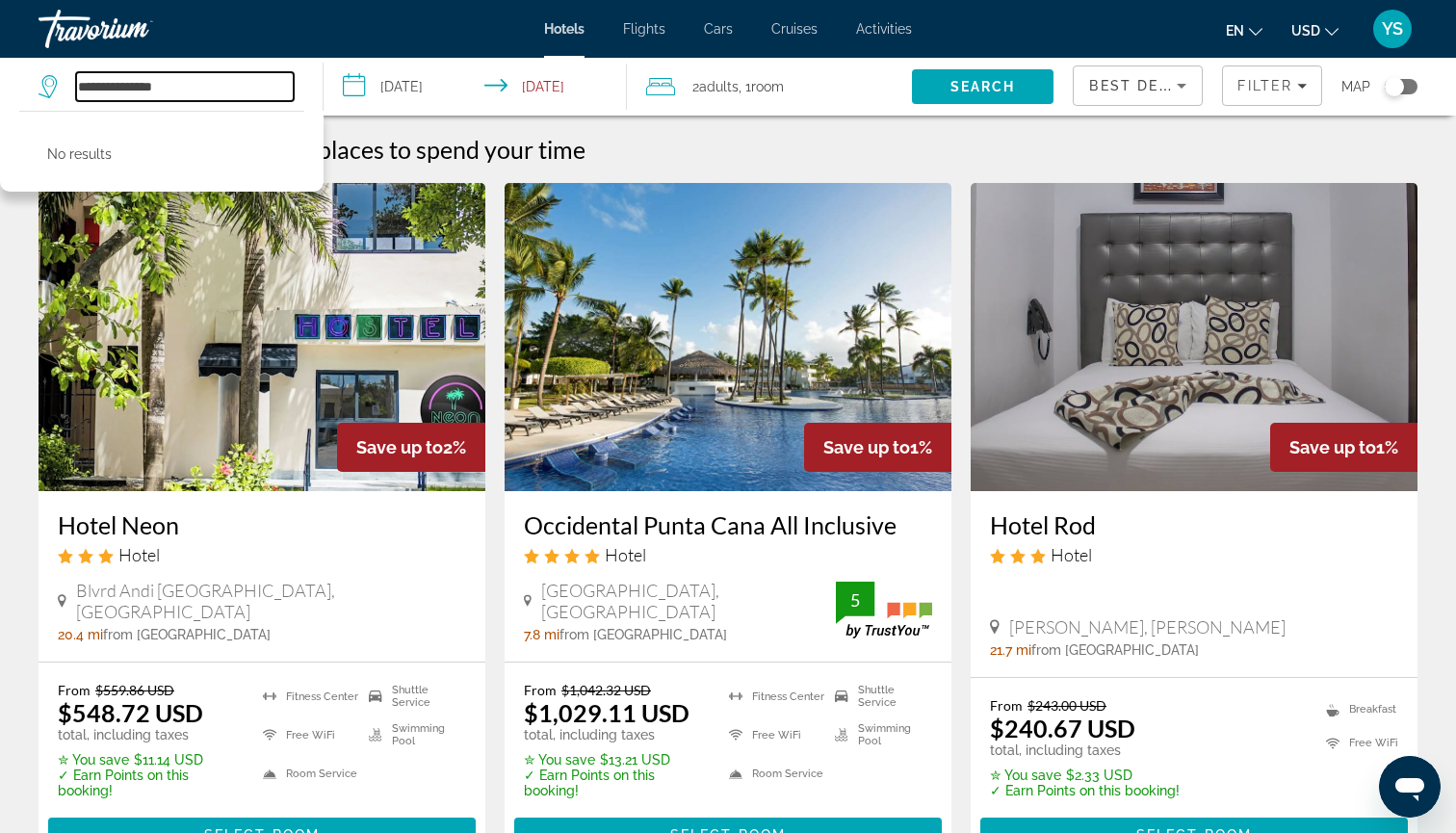
click at [191, 88] on input "**********" at bounding box center [185, 87] width 218 height 29
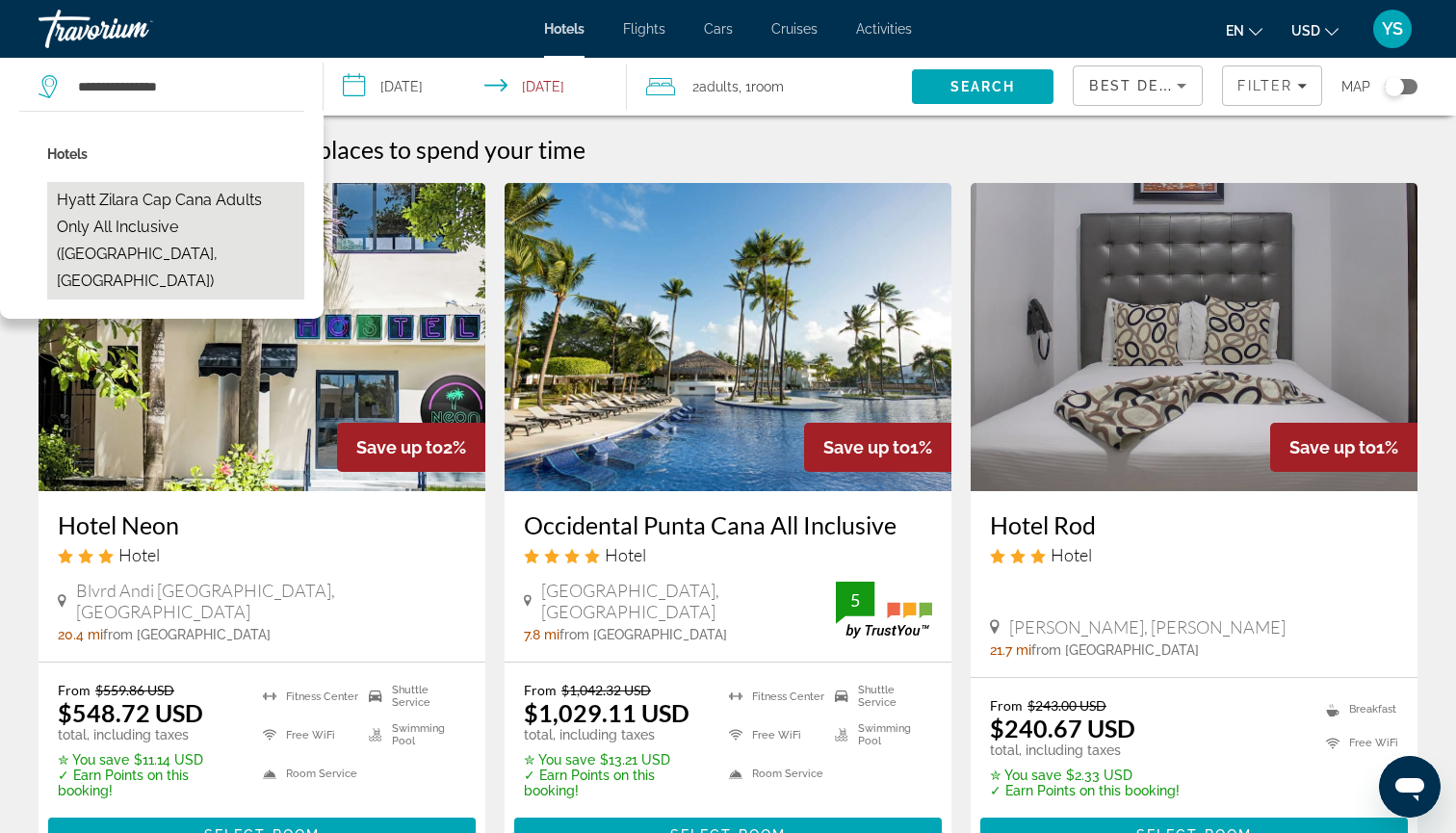
click at [137, 201] on button "Hyatt Zilara Cap Cana Adults Only All Inclusive ([GEOGRAPHIC_DATA], [GEOGRAPHIC…" at bounding box center [176, 240] width 258 height 118
type input "**********"
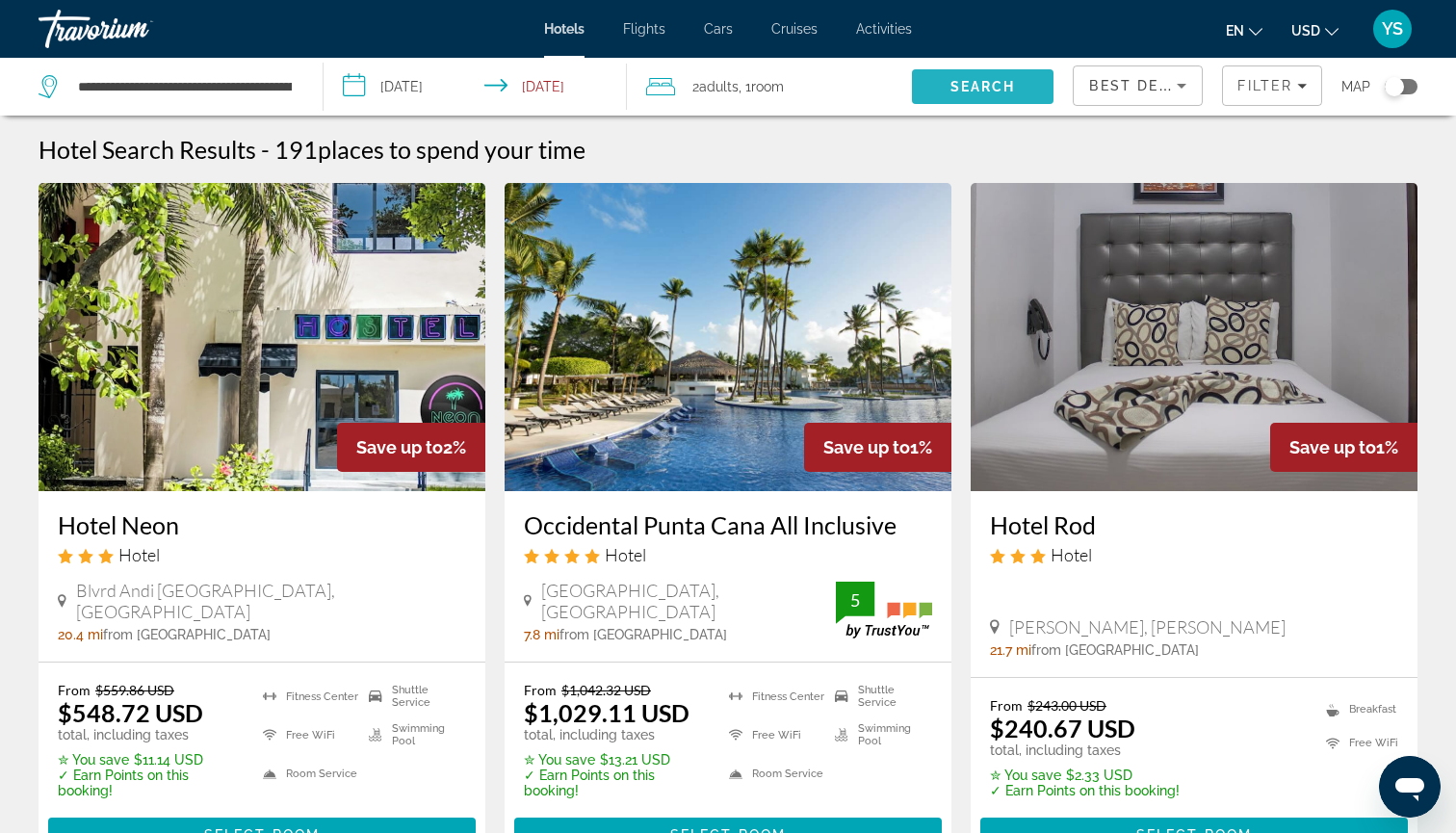
click at [994, 83] on span "Search" at bounding box center [983, 87] width 65 height 16
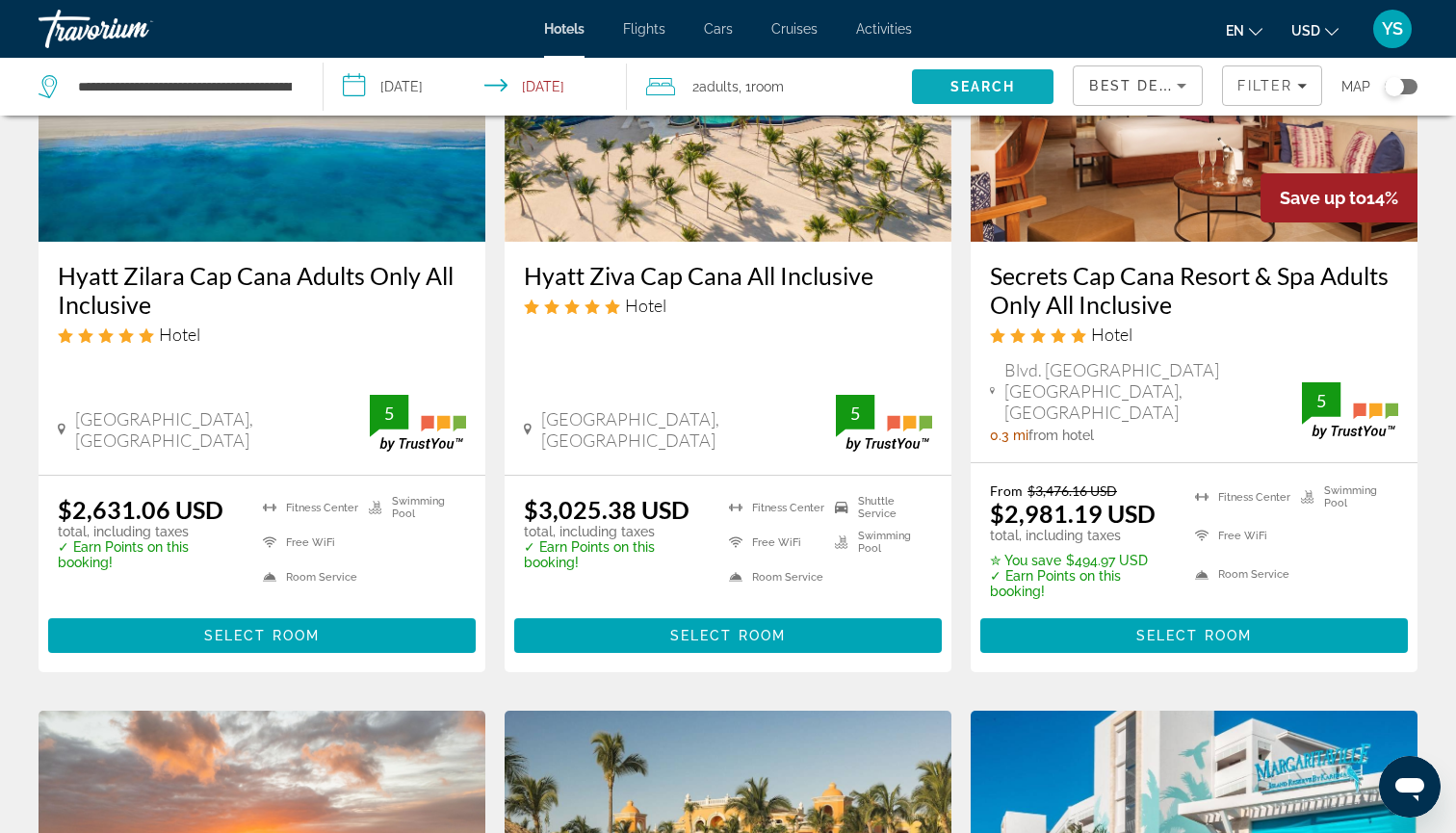
scroll to position [267, 0]
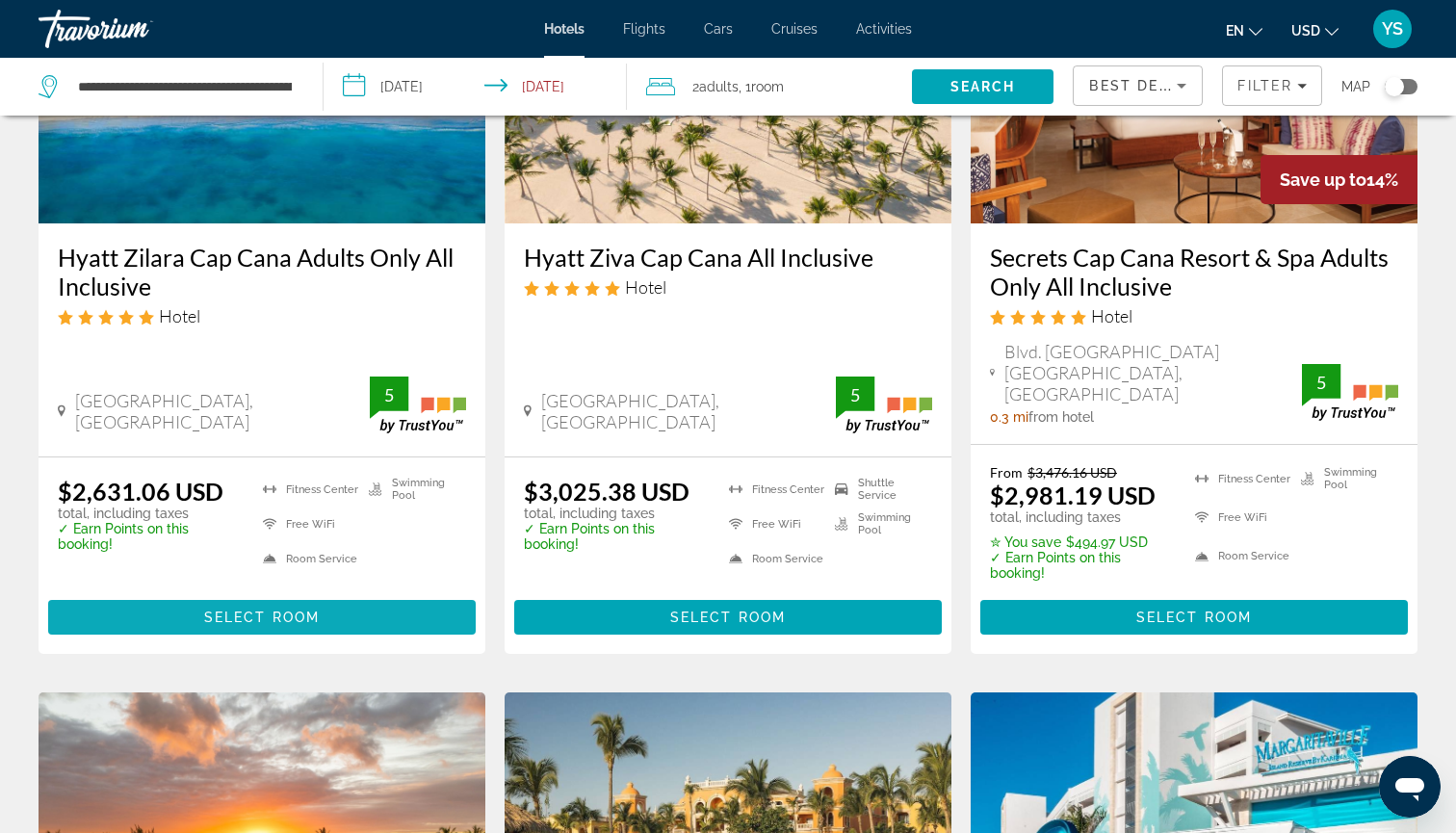
click at [247, 609] on span "Select Room" at bounding box center [261, 617] width 116 height 16
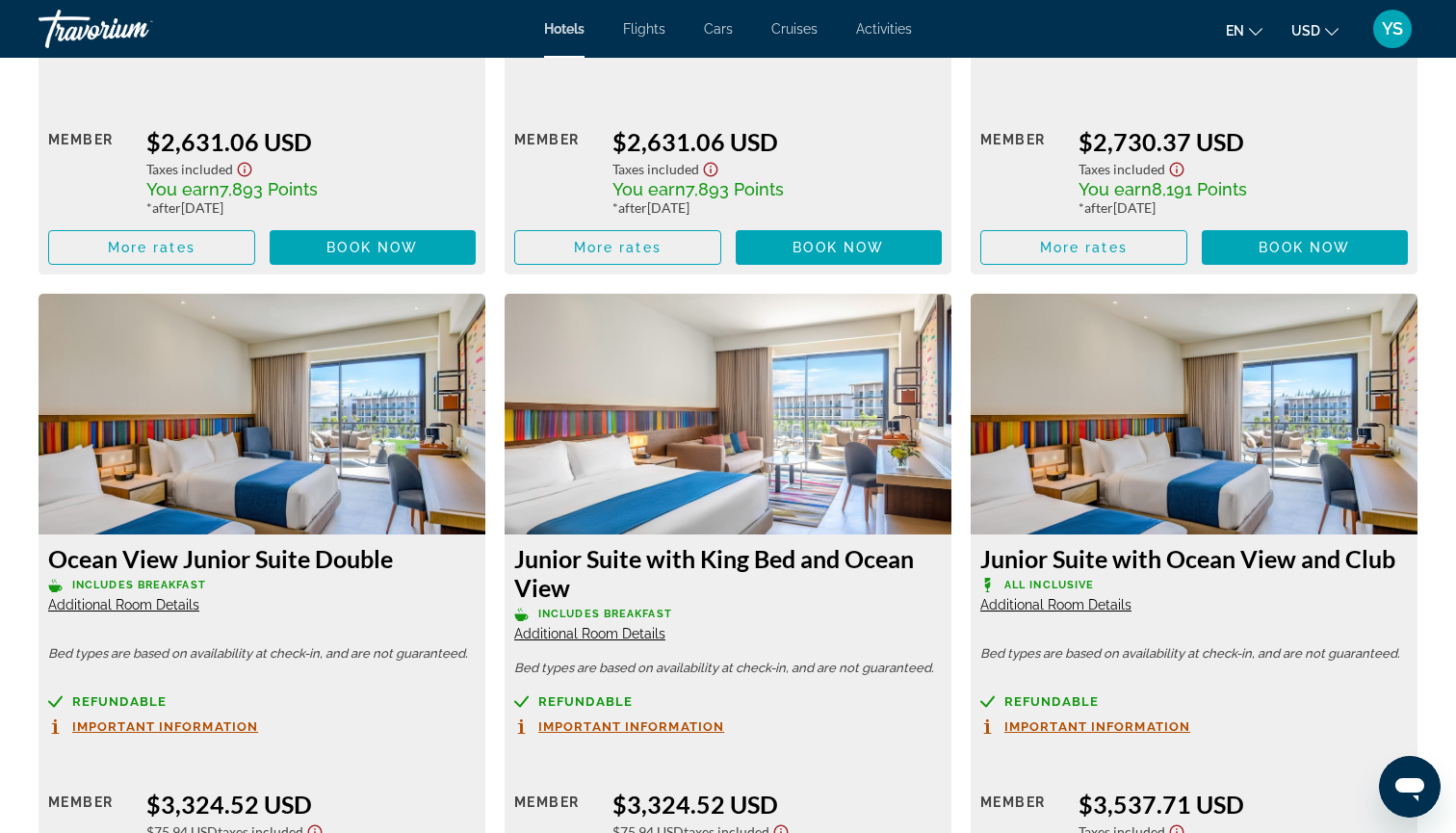
scroll to position [3090, 0]
